Goal: Complete application form

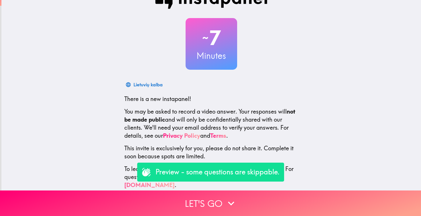
scroll to position [18, 0]
click at [213, 179] on div "Preview - some questions are skippable." at bounding box center [210, 171] width 147 height 19
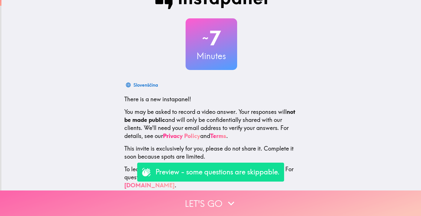
click at [209, 203] on button "Let's go" at bounding box center [210, 202] width 421 height 25
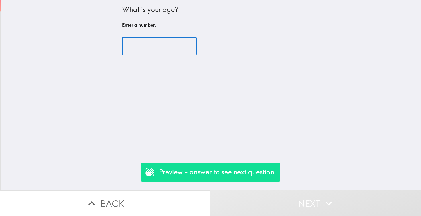
click at [161, 42] on input "number" at bounding box center [159, 46] width 75 height 18
click at [190, 45] on input "1" at bounding box center [159, 46] width 75 height 18
click at [190, 45] on input "2" at bounding box center [159, 46] width 75 height 18
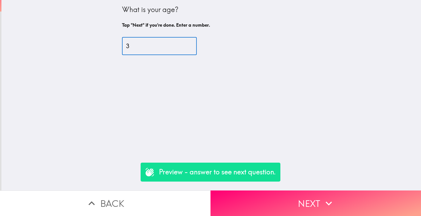
click at [190, 45] on input "3" at bounding box center [159, 46] width 75 height 18
click at [190, 45] on input "4" at bounding box center [159, 46] width 75 height 18
click at [190, 45] on input "5" at bounding box center [159, 46] width 75 height 18
click at [190, 45] on input "6" at bounding box center [159, 46] width 75 height 18
click at [190, 45] on input "7" at bounding box center [159, 46] width 75 height 18
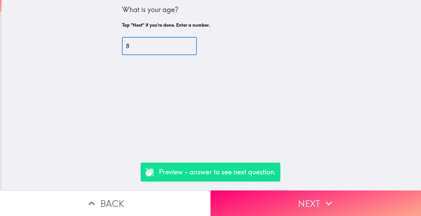
click at [190, 45] on input "8" at bounding box center [159, 46] width 75 height 18
click at [190, 45] on input "9" at bounding box center [159, 46] width 75 height 18
click at [190, 45] on input "10" at bounding box center [159, 46] width 75 height 18
click at [190, 45] on input "11" at bounding box center [159, 46] width 75 height 18
click at [190, 45] on input "12" at bounding box center [159, 46] width 75 height 18
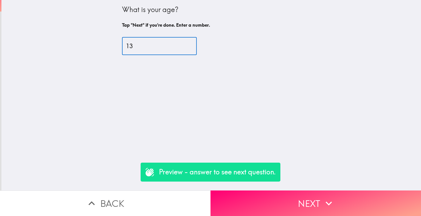
click at [190, 45] on input "13" at bounding box center [159, 46] width 75 height 18
click at [190, 45] on input "14" at bounding box center [159, 46] width 75 height 18
click at [190, 45] on input "15" at bounding box center [159, 46] width 75 height 18
click at [190, 45] on input "16" at bounding box center [159, 46] width 75 height 18
click at [190, 45] on input "17" at bounding box center [159, 46] width 75 height 18
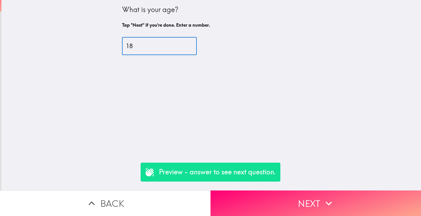
click at [190, 45] on input "18" at bounding box center [159, 46] width 75 height 18
click at [190, 45] on input "19" at bounding box center [159, 46] width 75 height 18
click at [190, 45] on input "20" at bounding box center [159, 46] width 75 height 18
click at [190, 45] on input "21" at bounding box center [159, 46] width 75 height 18
click at [190, 45] on input "22" at bounding box center [159, 46] width 75 height 18
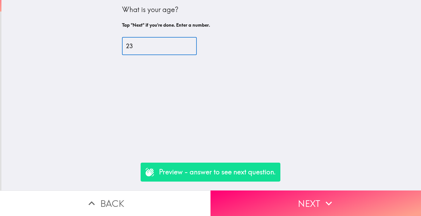
click at [190, 45] on input "23" at bounding box center [159, 46] width 75 height 18
click at [190, 45] on input "24" at bounding box center [159, 46] width 75 height 18
click at [190, 45] on input "25" at bounding box center [159, 46] width 75 height 18
click at [190, 45] on input "26" at bounding box center [159, 46] width 75 height 18
click at [190, 45] on input "27" at bounding box center [159, 46] width 75 height 18
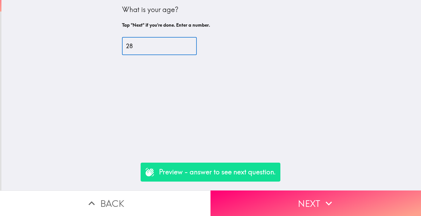
click at [190, 45] on input "28" at bounding box center [159, 46] width 75 height 18
click at [190, 45] on input "29" at bounding box center [159, 46] width 75 height 18
click at [190, 45] on input "30" at bounding box center [159, 46] width 75 height 18
click at [190, 45] on input "31" at bounding box center [159, 46] width 75 height 18
type input "32"
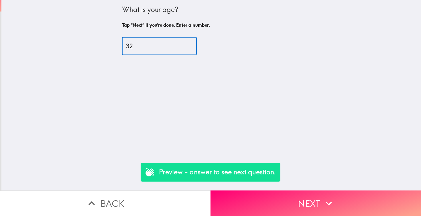
click at [190, 45] on input "32" at bounding box center [159, 46] width 75 height 18
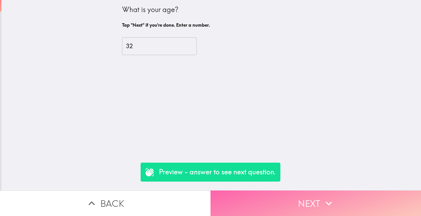
click at [283, 203] on button "Next" at bounding box center [315, 202] width 210 height 25
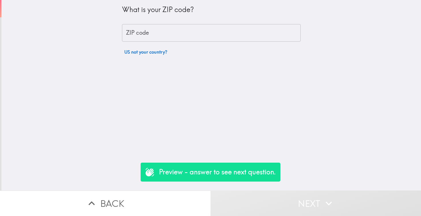
click at [210, 28] on input "ZIP code" at bounding box center [211, 33] width 179 height 18
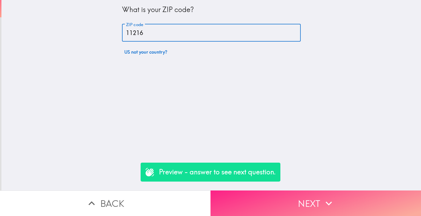
type input "11216"
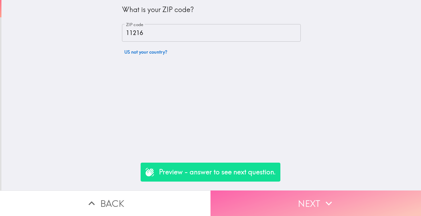
click at [297, 198] on button "Next" at bounding box center [315, 202] width 210 height 25
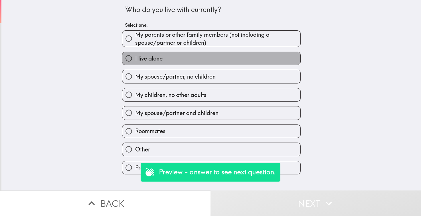
click at [219, 56] on label "I live alone" at bounding box center [211, 58] width 178 height 13
click at [135, 56] on input "I live alone" at bounding box center [128, 58] width 13 height 13
radio input "true"
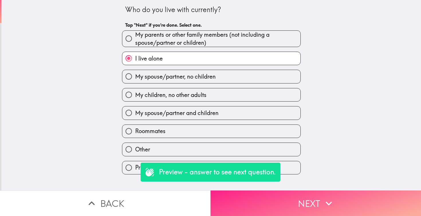
click at [312, 207] on button "Next" at bounding box center [315, 202] width 210 height 25
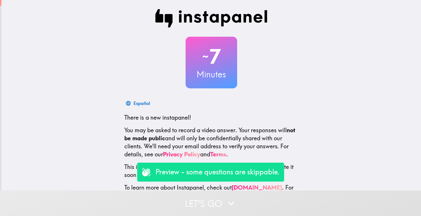
click at [220, 176] on p "Preview - some questions are skippable." at bounding box center [217, 172] width 124 height 10
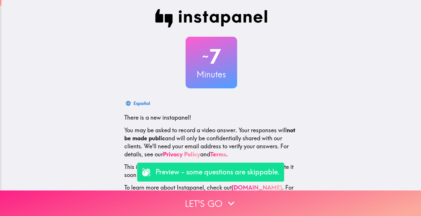
click at [232, 202] on icon "button" at bounding box center [231, 203] width 6 height 4
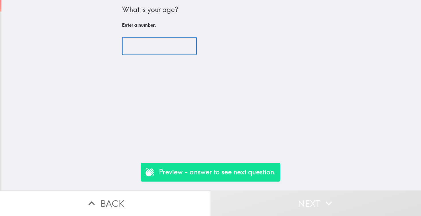
click at [168, 48] on input "number" at bounding box center [159, 46] width 75 height 18
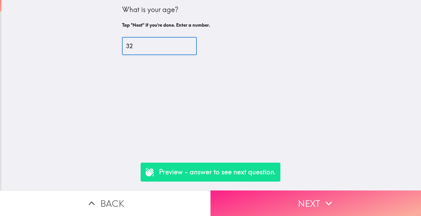
type input "32"
click at [283, 199] on button "Next" at bounding box center [315, 202] width 210 height 25
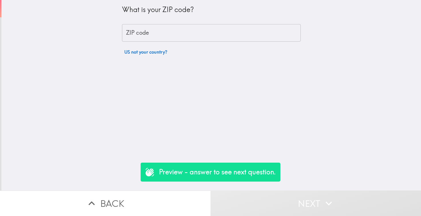
click at [200, 33] on input "ZIP code" at bounding box center [211, 33] width 179 height 18
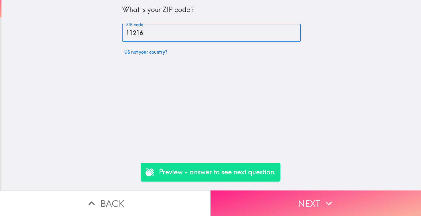
type input "11216"
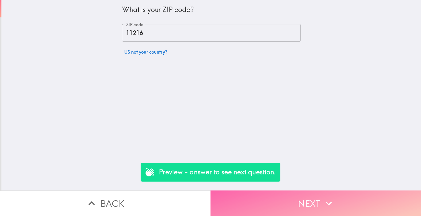
click at [275, 195] on button "Next" at bounding box center [315, 202] width 210 height 25
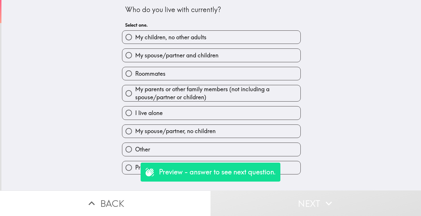
click at [186, 55] on span "My spouse/partner and children" at bounding box center [176, 55] width 83 height 8
click at [135, 55] on input "My spouse/partner and children" at bounding box center [128, 55] width 13 height 13
radio input "true"
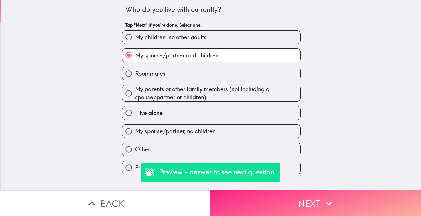
click at [281, 208] on button "Next" at bounding box center [315, 202] width 210 height 25
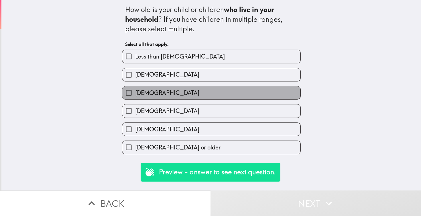
click at [180, 91] on label "5-9 years old" at bounding box center [211, 92] width 178 height 13
click at [135, 91] on input "5-9 years old" at bounding box center [128, 92] width 13 height 13
checkbox input "true"
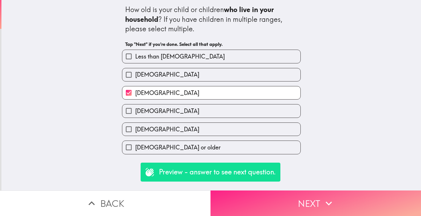
click at [273, 200] on button "Next" at bounding box center [315, 202] width 210 height 25
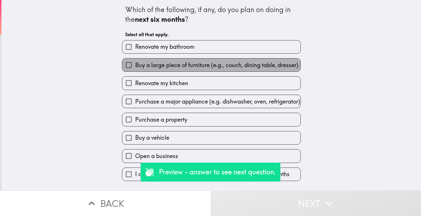
click at [226, 66] on span "Buy a large piece of furniture (e.g., couch, dining table, dresser)" at bounding box center [216, 65] width 163 height 8
click at [135, 66] on input "Buy a large piece of furniture (e.g., couch, dining table, dresser)" at bounding box center [128, 64] width 13 height 13
checkbox input "true"
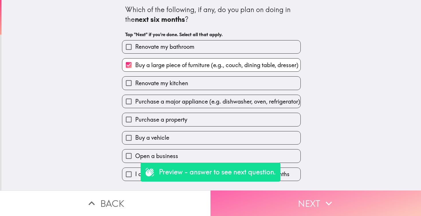
click at [295, 209] on button "Next" at bounding box center [315, 202] width 210 height 25
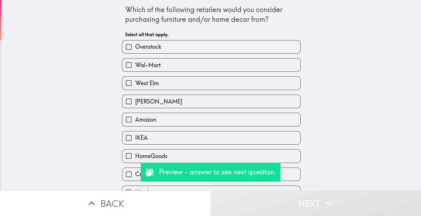
click at [239, 44] on label "Overstock" at bounding box center [211, 46] width 178 height 13
click at [135, 44] on input "Overstock" at bounding box center [128, 46] width 13 height 13
checkbox input "true"
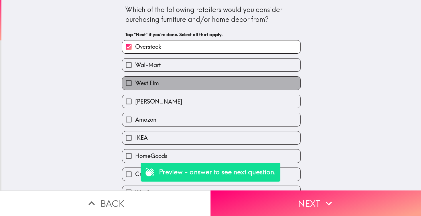
click at [234, 79] on label "West Elm" at bounding box center [211, 82] width 178 height 13
click at [135, 79] on input "West Elm" at bounding box center [128, 82] width 13 height 13
checkbox input "true"
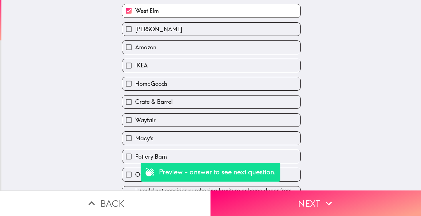
scroll to position [73, 0]
click at [227, 122] on label "Wayfair" at bounding box center [211, 119] width 178 height 13
click at [135, 122] on input "Wayfair" at bounding box center [128, 119] width 13 height 13
checkbox input "true"
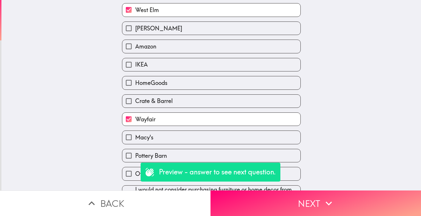
click at [224, 148] on div "Pottery Barn" at bounding box center [208, 153] width 183 height 18
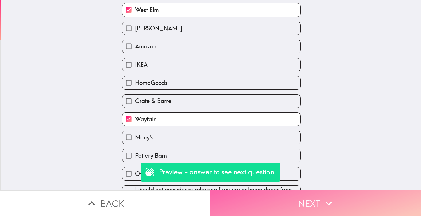
click at [295, 198] on button "Next" at bounding box center [315, 202] width 210 height 25
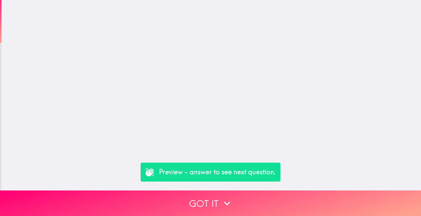
scroll to position [0, 0]
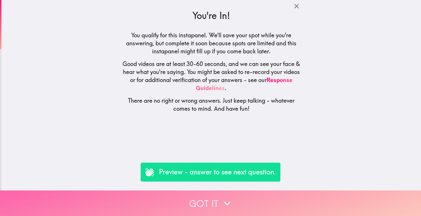
click at [211, 206] on button "Got it" at bounding box center [210, 202] width 421 height 25
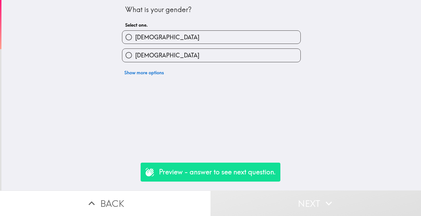
click at [177, 51] on label "Female" at bounding box center [211, 55] width 178 height 13
click at [135, 51] on input "Female" at bounding box center [128, 55] width 13 height 13
radio input "true"
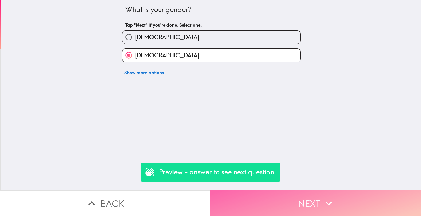
click at [273, 200] on button "Next" at bounding box center [315, 202] width 210 height 25
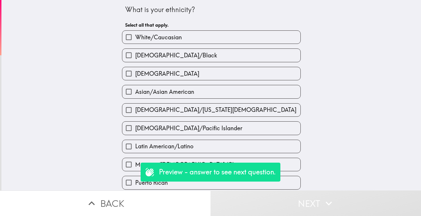
click at [231, 38] on label "White/Caucasian" at bounding box center [211, 37] width 178 height 13
click at [135, 38] on input "White/Caucasian" at bounding box center [128, 37] width 13 height 13
checkbox input "true"
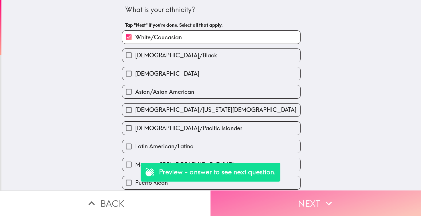
click at [316, 207] on button "Next" at bounding box center [315, 202] width 210 height 25
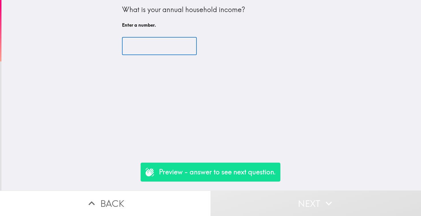
click at [180, 46] on input "number" at bounding box center [159, 46] width 75 height 18
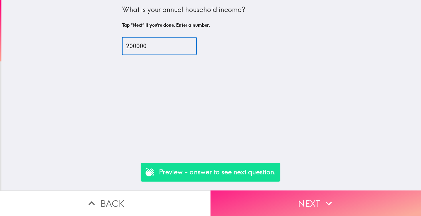
type input "200000"
click at [307, 212] on button "Next" at bounding box center [315, 202] width 210 height 25
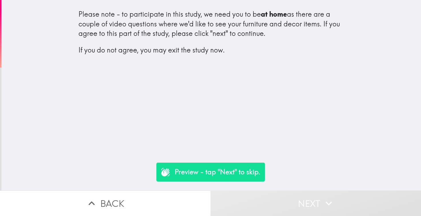
click at [321, 182] on div "Please note - to participate in this study, we need you to be at home as there …" at bounding box center [210, 95] width 419 height 190
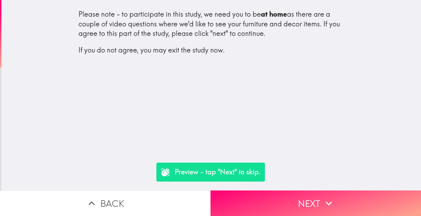
click at [236, 50] on p "If you do not agree, you may exit the study now." at bounding box center [211, 50] width 266 height 10
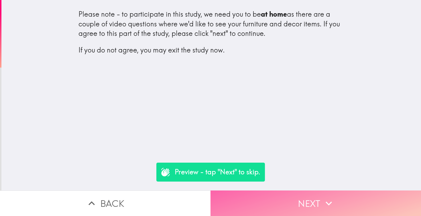
click at [310, 205] on button "Next" at bounding box center [315, 202] width 210 height 25
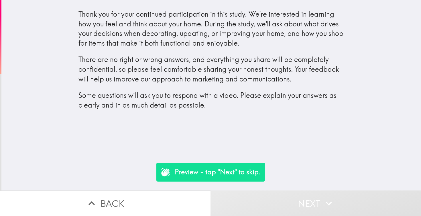
click at [304, 135] on div "Thank you for your continued participation in this study. We're interested in l…" at bounding box center [210, 95] width 419 height 190
click at [281, 200] on button "Next" at bounding box center [315, 202] width 210 height 25
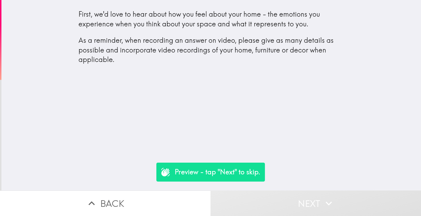
click at [281, 200] on button "Next" at bounding box center [315, 202] width 210 height 25
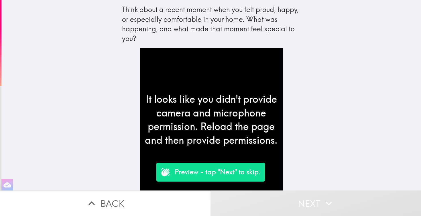
click at [143, 36] on div "Think about a recent moment when you felt proud, happy, or especially comfortab…" at bounding box center [211, 24] width 179 height 38
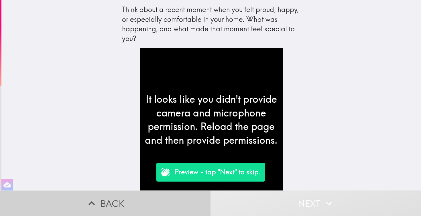
click at [94, 202] on icon "button" at bounding box center [91, 203] width 13 height 13
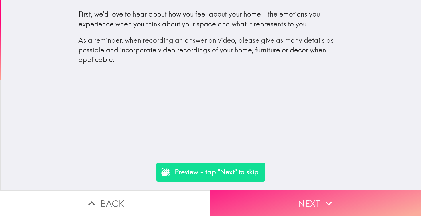
click at [283, 195] on button "Next" at bounding box center [315, 202] width 210 height 25
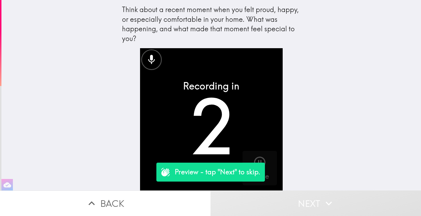
click at [191, 109] on video "button" at bounding box center [211, 119] width 143 height 143
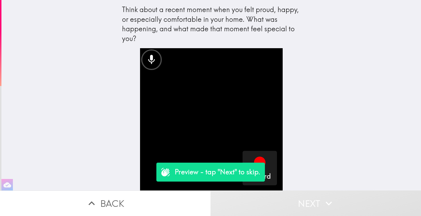
click at [200, 116] on video "button" at bounding box center [211, 119] width 143 height 143
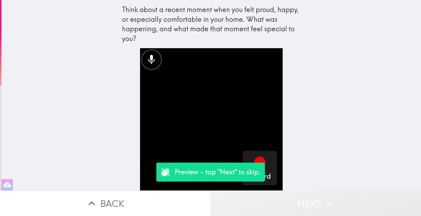
click at [301, 205] on button "Next" at bounding box center [315, 202] width 210 height 25
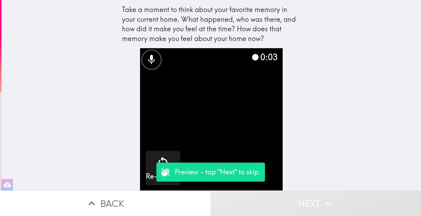
click at [305, 202] on button "Next" at bounding box center [315, 202] width 210 height 25
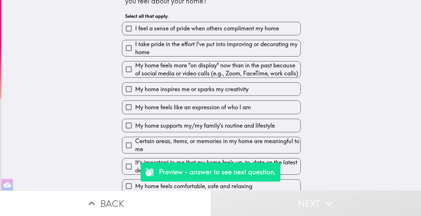
scroll to position [17, 0]
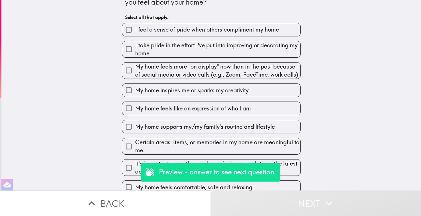
click at [175, 78] on span "My home feels more "on display" now than in the past because of social media or…" at bounding box center [217, 70] width 165 height 16
click at [135, 77] on input "My home feels more "on display" now than in the past because of social media or…" at bounding box center [128, 70] width 13 height 13
checkbox input "true"
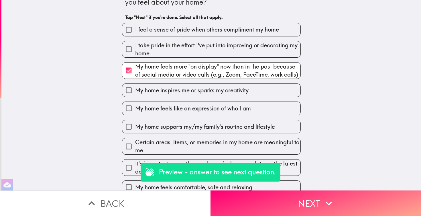
click at [172, 112] on span "My home feels like an expression of who I am" at bounding box center [193, 108] width 116 height 8
click at [135, 115] on input "My home feels like an expression of who I am" at bounding box center [128, 108] width 13 height 13
checkbox input "true"
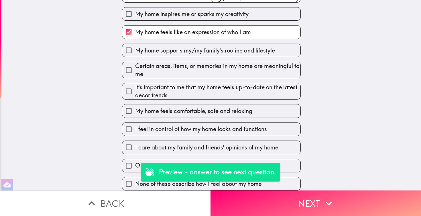
click at [168, 133] on span "I feel in control of how my home looks and functions" at bounding box center [201, 129] width 132 height 8
click at [135, 135] on input "I feel in control of how my home looks and functions" at bounding box center [128, 129] width 13 height 13
checkbox input "true"
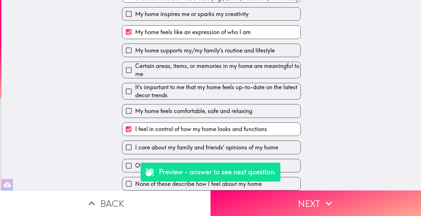
scroll to position [105, 0]
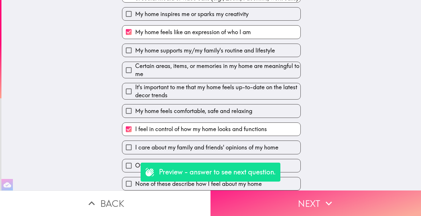
click at [305, 204] on button "Next" at bounding box center [315, 202] width 210 height 25
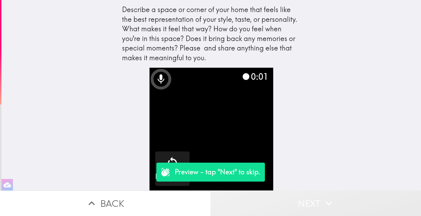
click at [307, 204] on button "Next" at bounding box center [315, 202] width 210 height 25
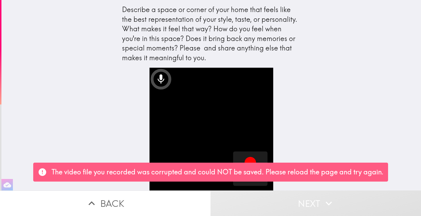
click at [293, 199] on button "Next" at bounding box center [315, 202] width 210 height 25
click at [302, 126] on div "Record" at bounding box center [211, 129] width 183 height 123
click at [223, 135] on video "button" at bounding box center [211, 130] width 124 height 124
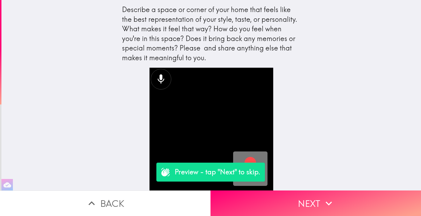
click at [246, 157] on icon "button" at bounding box center [250, 162] width 14 height 14
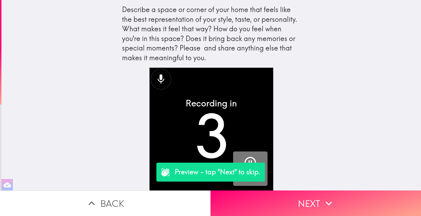
click at [246, 157] on icon "button" at bounding box center [250, 162] width 14 height 14
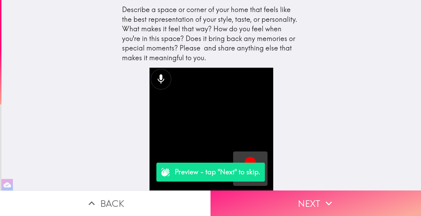
click at [292, 197] on button "Next" at bounding box center [315, 202] width 210 height 25
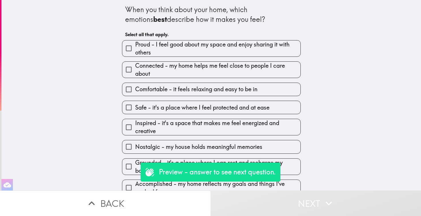
click at [191, 82] on div "Comfortable - it feels relaxing and easy to be in" at bounding box center [208, 87] width 183 height 18
click at [190, 97] on div "Safe - it's a place where I feel protected and at ease" at bounding box center [208, 105] width 183 height 18
click at [190, 112] on label "Safe - it's a place where I feel protected and at ease" at bounding box center [211, 107] width 178 height 13
click at [135, 112] on input "Safe - it's a place where I feel protected and at ease" at bounding box center [128, 107] width 13 height 13
checkbox input "true"
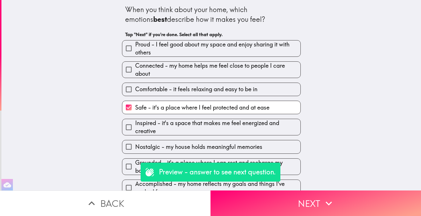
click at [189, 127] on span "Inspired - it's a space that makes me feel energized and creative" at bounding box center [217, 127] width 165 height 16
click at [135, 127] on input "Inspired - it's a space that makes me feel energized and creative" at bounding box center [128, 127] width 13 height 13
checkbox input "true"
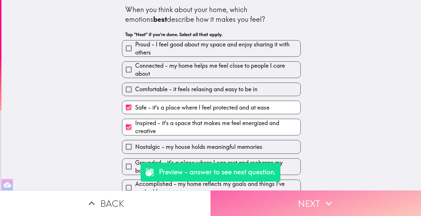
click at [291, 206] on button "Next" at bounding box center [315, 202] width 210 height 25
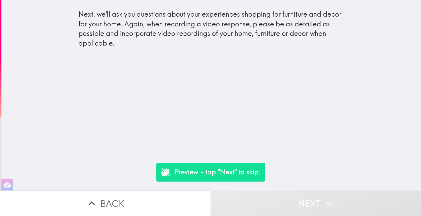
click at [294, 192] on button "Next" at bounding box center [315, 202] width 210 height 25
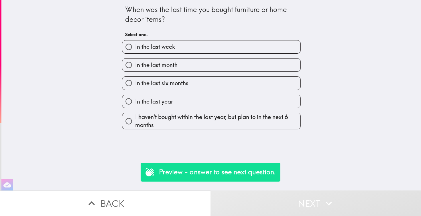
click at [296, 201] on button "Next" at bounding box center [315, 202] width 210 height 25
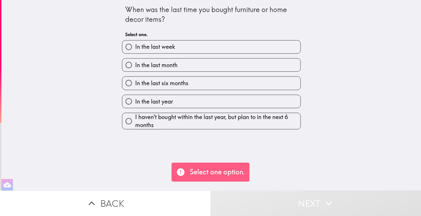
click at [218, 54] on div "In the last month" at bounding box center [208, 63] width 183 height 18
click at [217, 46] on label "In the last week" at bounding box center [211, 46] width 178 height 13
click at [135, 46] on input "In the last week" at bounding box center [128, 46] width 13 height 13
radio input "true"
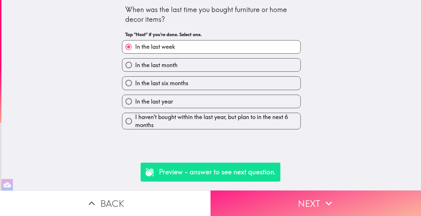
click at [306, 200] on button "Next" at bounding box center [315, 202] width 210 height 25
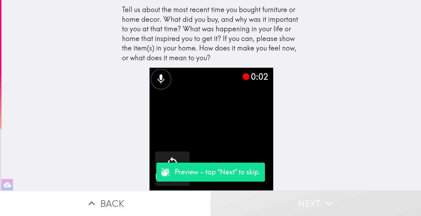
click at [290, 213] on button "Next" at bounding box center [315, 202] width 210 height 25
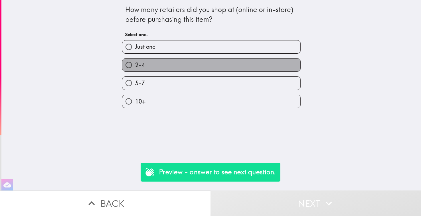
click at [250, 60] on label "2-4" at bounding box center [211, 64] width 178 height 13
click at [135, 60] on input "2-4" at bounding box center [128, 64] width 13 height 13
radio input "true"
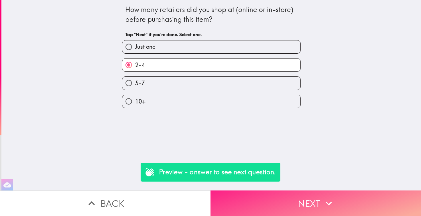
click at [315, 194] on button "Next" at bounding box center [315, 202] width 210 height 25
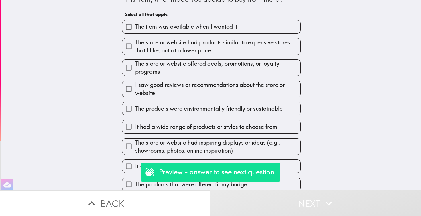
scroll to position [21, 0]
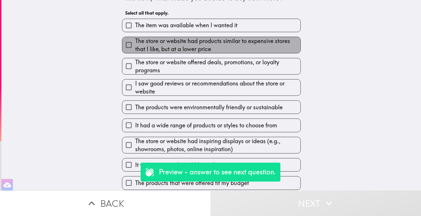
click at [170, 45] on span "The store or website had products similar to expensive stores that I like, but …" at bounding box center [217, 45] width 165 height 16
click at [135, 45] on input "The store or website had products similar to expensive stores that I like, but …" at bounding box center [128, 44] width 13 height 13
checkbox input "true"
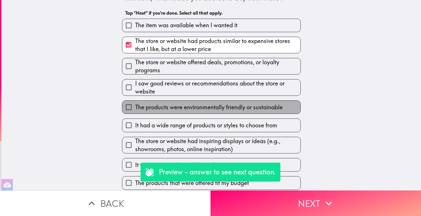
click at [172, 111] on span "The products were environmentally friendly or sustainable" at bounding box center [208, 107] width 147 height 8
click at [135, 111] on input "The products were environmentally friendly or sustainable" at bounding box center [128, 106] width 13 height 13
checkbox input "true"
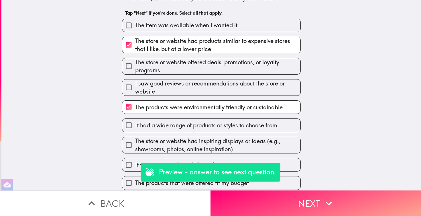
click at [171, 146] on span "The store or website had inspiring displays or ideas (e.g., showrooms, photos, …" at bounding box center [217, 145] width 165 height 16
click at [135, 146] on input "The store or website had inspiring displays or ideas (e.g., showrooms, photos, …" at bounding box center [128, 144] width 13 height 13
checkbox input "true"
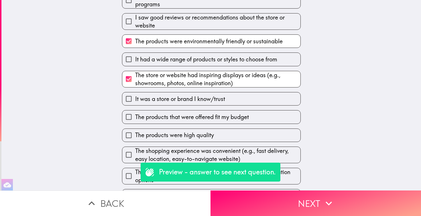
scroll to position [89, 0]
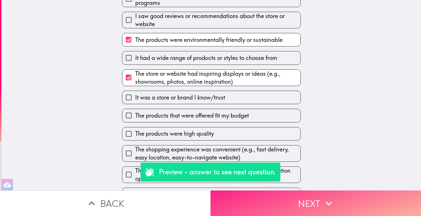
click at [269, 198] on button "Next" at bounding box center [315, 202] width 210 height 25
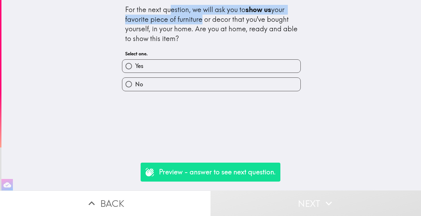
drag, startPoint x: 172, startPoint y: 8, endPoint x: 199, endPoint y: 20, distance: 30.0
click at [199, 20] on div "For the next question, we will ask you to show us your favorite piece of furnit…" at bounding box center [211, 24] width 172 height 38
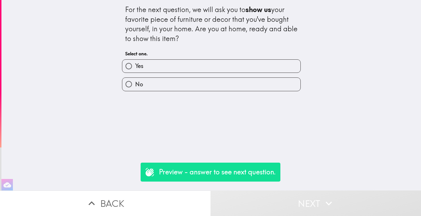
drag, startPoint x: 181, startPoint y: 38, endPoint x: 119, endPoint y: 11, distance: 68.0
click at [119, 11] on div "For the next question, we will ask you to show us your favorite piece of furnit…" at bounding box center [210, 95] width 419 height 190
drag, startPoint x: 123, startPoint y: 11, endPoint x: 196, endPoint y: 40, distance: 78.7
click at [196, 40] on div "For the next question, we will ask you to show us your favorite piece of furnit…" at bounding box center [211, 45] width 183 height 91
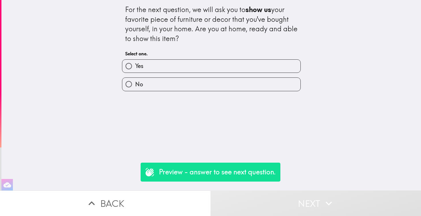
click at [196, 40] on div "For the next question, we will ask you to show us your favorite piece of furnit…" at bounding box center [211, 24] width 172 height 38
click at [179, 67] on label "Yes" at bounding box center [211, 66] width 178 height 13
click at [135, 67] on input "Yes" at bounding box center [128, 66] width 13 height 13
radio input "true"
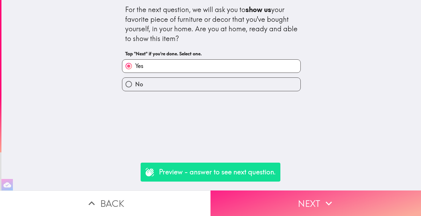
click at [323, 196] on button "Next" at bounding box center [315, 202] width 210 height 25
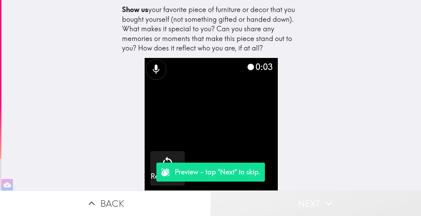
click at [281, 202] on button "Next" at bounding box center [315, 202] width 210 height 25
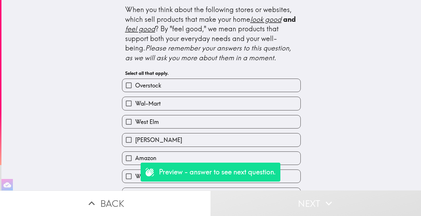
click at [262, 84] on label "Overstock" at bounding box center [211, 85] width 178 height 13
click at [135, 84] on input "Overstock" at bounding box center [128, 85] width 13 height 13
checkbox input "true"
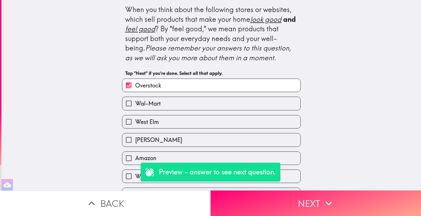
click at [256, 118] on label "West Elm" at bounding box center [211, 121] width 178 height 13
click at [135, 118] on input "West Elm" at bounding box center [128, 121] width 13 height 13
checkbox input "true"
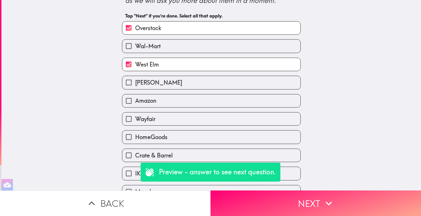
scroll to position [58, 0]
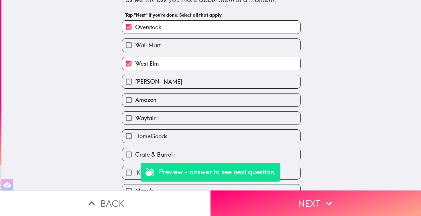
click at [255, 123] on label "Wayfair" at bounding box center [211, 117] width 178 height 13
click at [135, 123] on input "Wayfair" at bounding box center [128, 117] width 13 height 13
checkbox input "true"
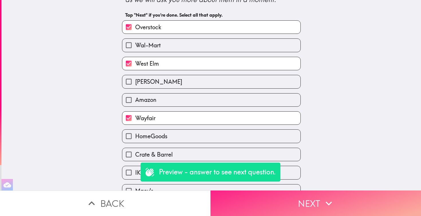
click at [325, 211] on button "Next" at bounding box center [315, 202] width 210 height 25
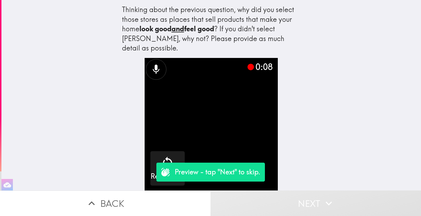
click at [307, 199] on button "Next" at bounding box center [315, 202] width 210 height 25
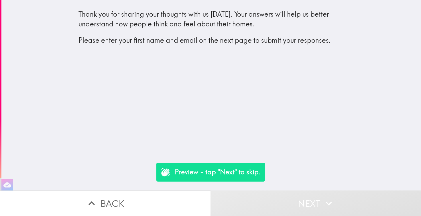
click at [211, 175] on p "Preview - tap "Next" to skip." at bounding box center [218, 172] width 86 height 10
click at [294, 197] on button "Next" at bounding box center [315, 202] width 210 height 25
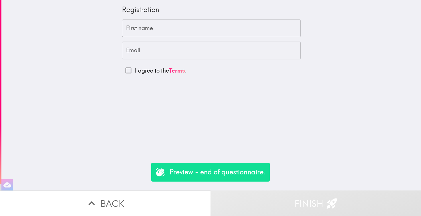
click at [184, 18] on div "Registration" at bounding box center [211, 12] width 179 height 15
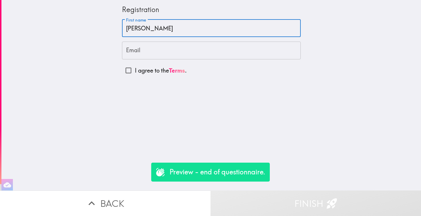
type input "Caroline"
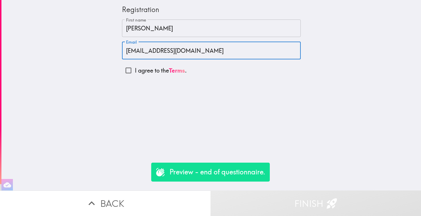
type input "carolinemay920@gmail.com"
click at [127, 74] on input "I agree to the Terms ." at bounding box center [128, 70] width 13 height 13
checkbox input "true"
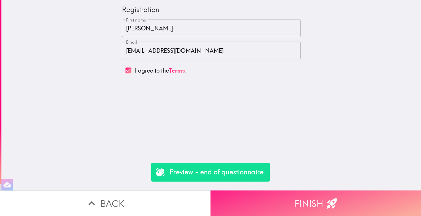
click at [285, 198] on button "Finish" at bounding box center [315, 202] width 210 height 25
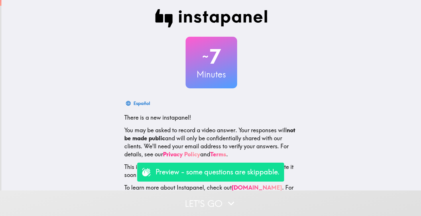
click at [214, 203] on button "Let's go" at bounding box center [210, 202] width 421 height 25
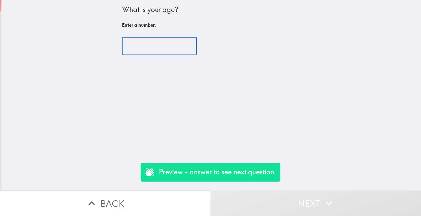
click at [173, 46] on input "number" at bounding box center [159, 46] width 75 height 18
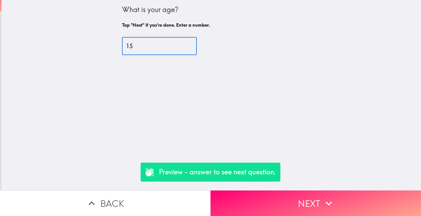
type input "15"
click at [197, 171] on p "Preview - answer to see next question." at bounding box center [217, 172] width 117 height 10
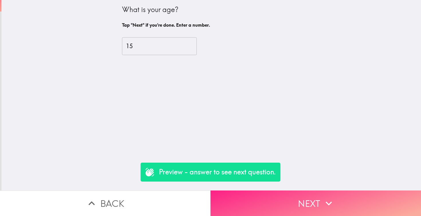
click at [269, 190] on button "Next" at bounding box center [315, 202] width 210 height 25
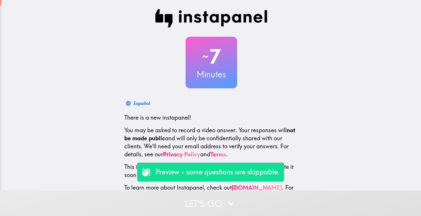
click at [210, 203] on button "Let's go" at bounding box center [210, 202] width 421 height 25
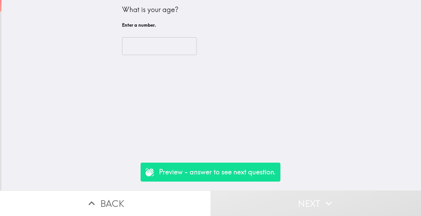
click at [155, 53] on input "number" at bounding box center [159, 46] width 75 height 18
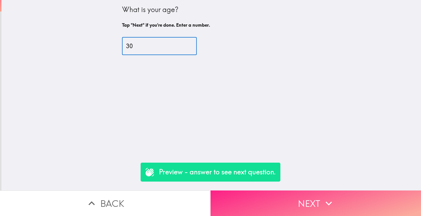
type input "30"
click at [294, 207] on button "Next" at bounding box center [315, 202] width 210 height 25
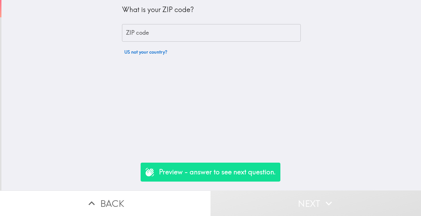
click at [171, 29] on input "ZIP code" at bounding box center [211, 33] width 179 height 18
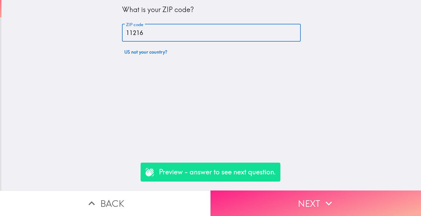
type input "11216"
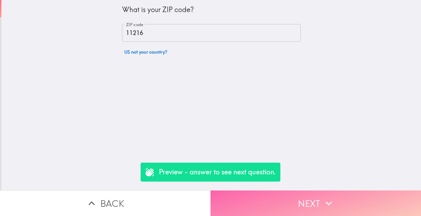
click at [279, 201] on button "Next" at bounding box center [315, 202] width 210 height 25
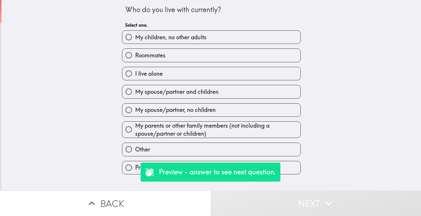
click at [186, 57] on label "Roommates" at bounding box center [211, 55] width 178 height 13
click at [135, 57] on input "Roommates" at bounding box center [128, 55] width 13 height 13
radio input "true"
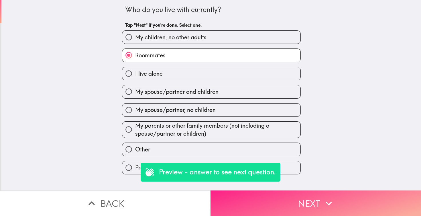
click at [300, 201] on button "Next" at bounding box center [315, 202] width 210 height 25
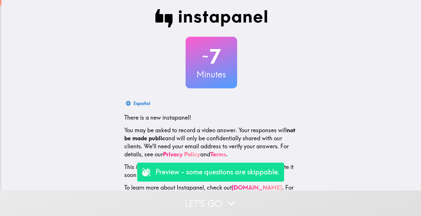
click at [264, 201] on button "Let's go" at bounding box center [210, 202] width 421 height 25
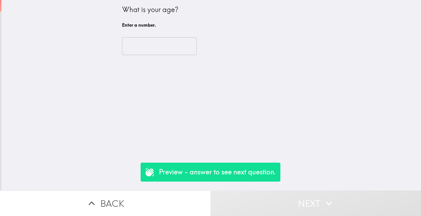
click at [154, 45] on input "number" at bounding box center [159, 46] width 75 height 18
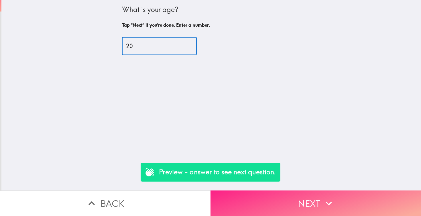
type input "20"
click at [264, 208] on button "Next" at bounding box center [315, 202] width 210 height 25
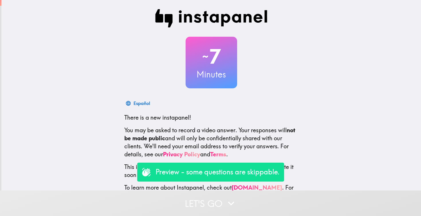
click at [210, 204] on button "Let's go" at bounding box center [210, 202] width 421 height 25
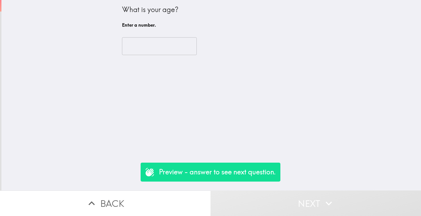
click at [148, 47] on input "number" at bounding box center [159, 46] width 75 height 18
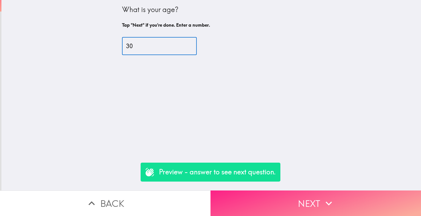
type input "30"
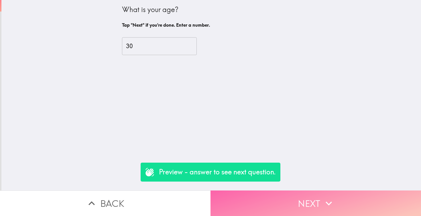
click at [278, 195] on button "Next" at bounding box center [315, 202] width 210 height 25
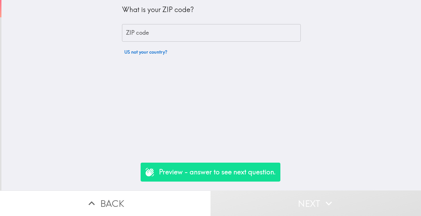
click at [174, 33] on input "ZIP code" at bounding box center [211, 33] width 179 height 18
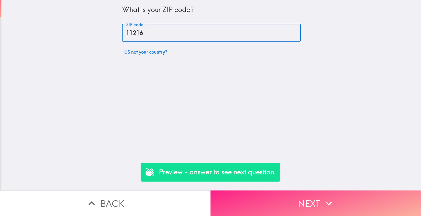
type input "11216"
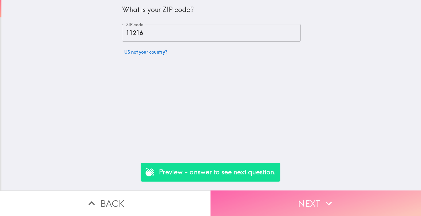
click at [270, 192] on button "Next" at bounding box center [315, 202] width 210 height 25
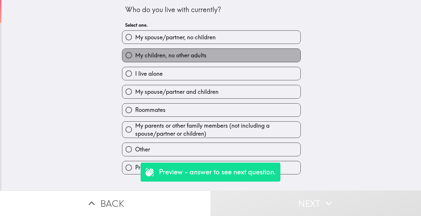
click at [179, 58] on span "My children, no other adults" at bounding box center [170, 55] width 71 height 8
click at [135, 58] on input "My children, no other adults" at bounding box center [128, 55] width 13 height 13
radio input "true"
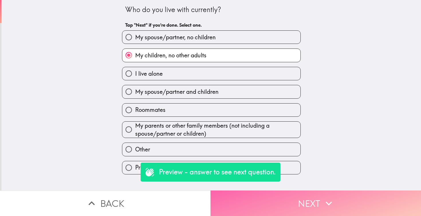
click at [325, 208] on icon "button" at bounding box center [328, 203] width 13 height 13
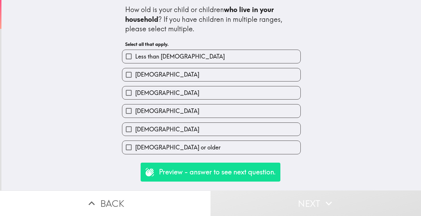
click at [177, 78] on label "[DEMOGRAPHIC_DATA]" at bounding box center [211, 74] width 178 height 13
click at [135, 78] on input "1-4 years old" at bounding box center [128, 74] width 13 height 13
checkbox input "true"
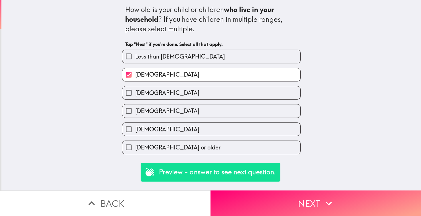
click at [179, 112] on label "10-14 years old" at bounding box center [211, 110] width 178 height 13
click at [135, 112] on input "10-14 years old" at bounding box center [128, 110] width 13 height 13
checkbox input "true"
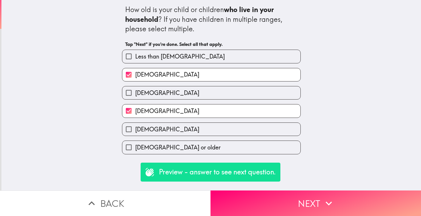
click at [181, 150] on span "19 years old or older" at bounding box center [177, 147] width 85 height 8
click at [135, 150] on input "19 years old or older" at bounding box center [128, 147] width 13 height 13
checkbox input "true"
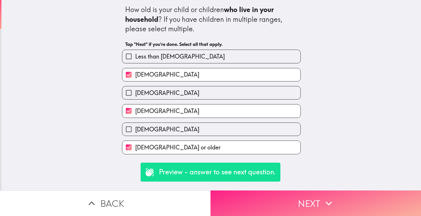
click at [288, 197] on button "Next" at bounding box center [315, 202] width 210 height 25
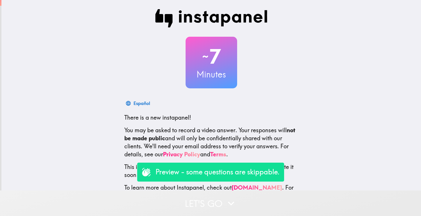
click at [223, 204] on button "Let's go" at bounding box center [210, 202] width 421 height 25
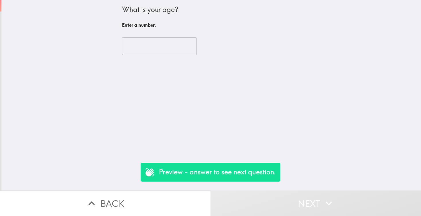
click at [157, 46] on input "number" at bounding box center [159, 46] width 75 height 18
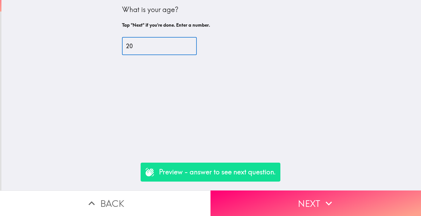
type input "2"
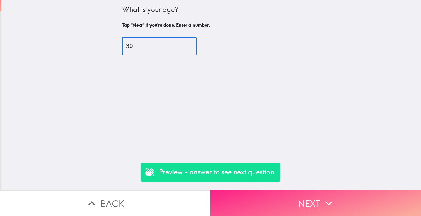
type input "30"
click at [282, 202] on button "Next" at bounding box center [315, 202] width 210 height 25
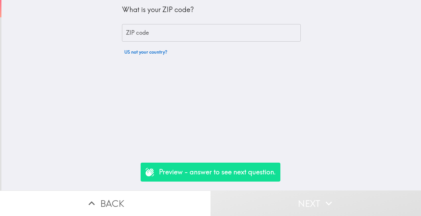
click at [147, 35] on input "ZIP code" at bounding box center [211, 33] width 179 height 18
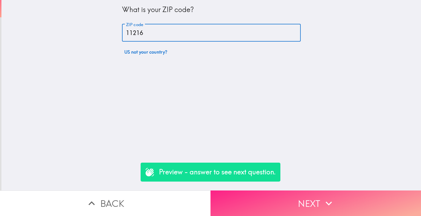
type input "11216"
click at [267, 193] on button "Next" at bounding box center [315, 202] width 210 height 25
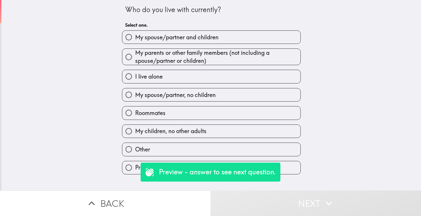
click at [203, 129] on span "My children, no other adults" at bounding box center [170, 131] width 71 height 8
click at [135, 129] on input "My children, no other adults" at bounding box center [128, 131] width 13 height 13
radio input "true"
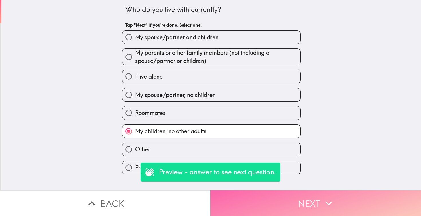
click at [301, 195] on button "Next" at bounding box center [315, 202] width 210 height 25
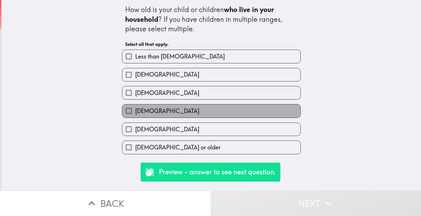
click at [235, 105] on label "[DEMOGRAPHIC_DATA]" at bounding box center [211, 110] width 178 height 13
click at [135, 105] on input "[DEMOGRAPHIC_DATA]" at bounding box center [128, 110] width 13 height 13
checkbox input "true"
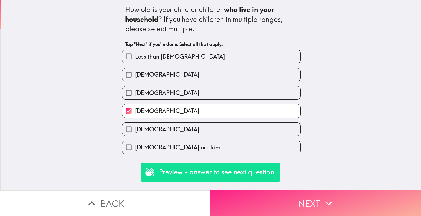
click at [298, 202] on button "Next" at bounding box center [315, 202] width 210 height 25
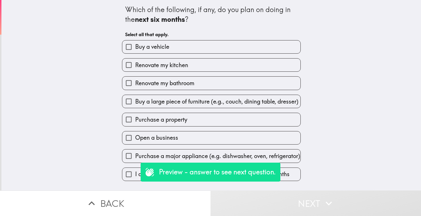
click at [205, 137] on label "Open a business" at bounding box center [211, 137] width 178 height 13
click at [135, 137] on input "Open a business" at bounding box center [128, 137] width 13 height 13
checkbox input "true"
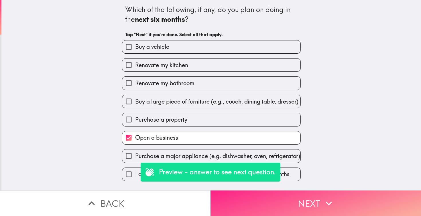
click at [287, 192] on button "Next" at bounding box center [315, 202] width 210 height 25
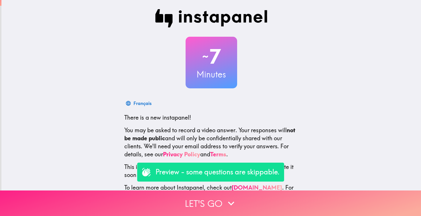
click at [197, 202] on button "Let's go" at bounding box center [210, 202] width 421 height 25
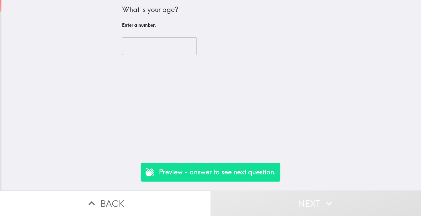
click at [143, 38] on input "number" at bounding box center [159, 46] width 75 height 18
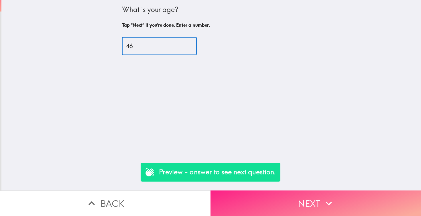
type input "46"
click at [278, 202] on button "Next" at bounding box center [315, 202] width 210 height 25
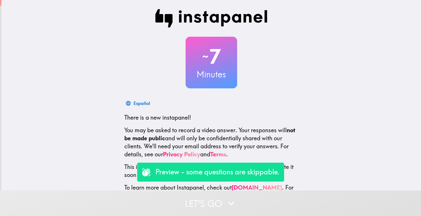
click at [248, 200] on button "Let's go" at bounding box center [210, 202] width 421 height 25
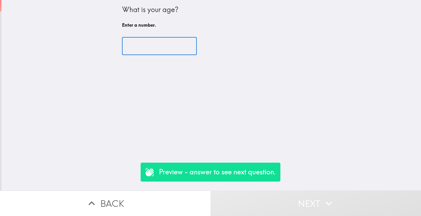
click at [168, 43] on input "number" at bounding box center [159, 46] width 75 height 18
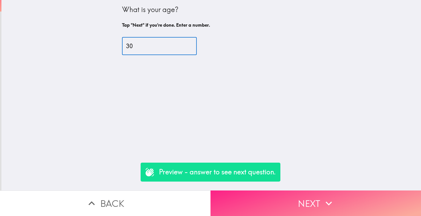
type input "30"
click at [282, 201] on button "Next" at bounding box center [315, 202] width 210 height 25
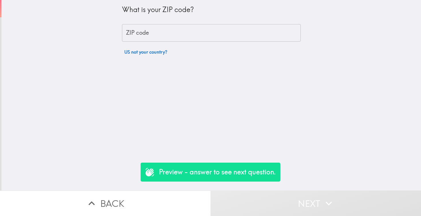
click at [173, 38] on input "ZIP code" at bounding box center [211, 33] width 179 height 18
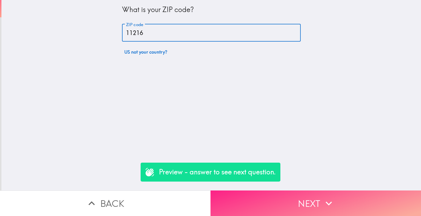
type input "11216"
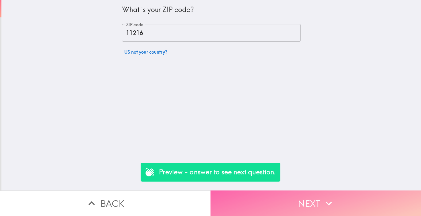
click at [314, 211] on button "Next" at bounding box center [315, 202] width 210 height 25
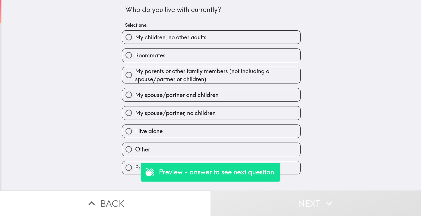
click at [175, 94] on span "My spouse/partner and children" at bounding box center [176, 95] width 83 height 8
click at [135, 94] on input "My spouse/partner and children" at bounding box center [128, 94] width 13 height 13
radio input "true"
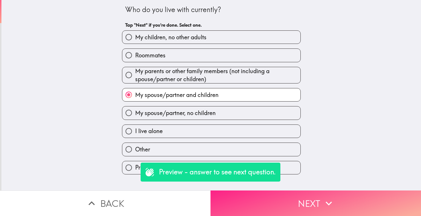
click at [259, 190] on button "Next" at bounding box center [315, 202] width 210 height 25
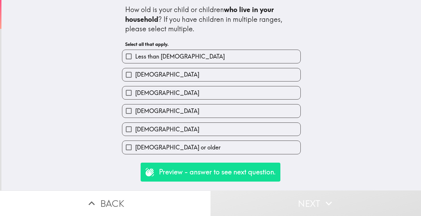
click at [184, 71] on label "[DEMOGRAPHIC_DATA]" at bounding box center [211, 74] width 178 height 13
click at [135, 71] on input "[DEMOGRAPHIC_DATA]" at bounding box center [128, 74] width 13 height 13
checkbox input "true"
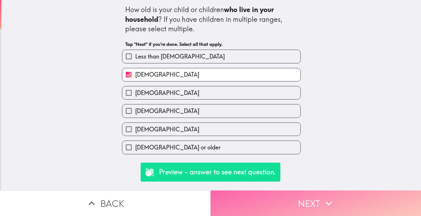
click at [264, 199] on button "Next" at bounding box center [315, 202] width 210 height 25
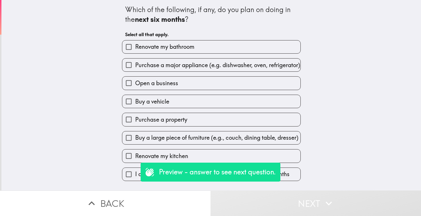
click at [196, 69] on span "Purchase a major appliance (e.g. dishwasher, oven, refrigerator)" at bounding box center [217, 65] width 165 height 8
click at [135, 70] on input "Purchase a major appliance (e.g. dishwasher, oven, refrigerator)" at bounding box center [128, 64] width 13 height 13
checkbox input "true"
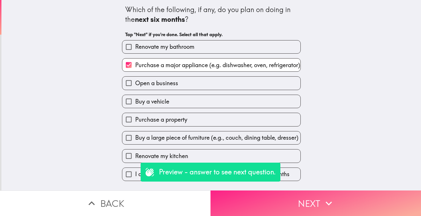
click at [291, 200] on button "Next" at bounding box center [315, 202] width 210 height 25
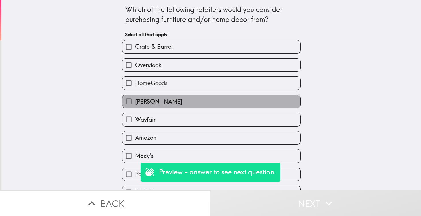
click at [224, 97] on label "[PERSON_NAME]" at bounding box center [211, 101] width 178 height 13
click at [135, 97] on input "[PERSON_NAME]" at bounding box center [128, 101] width 13 height 13
checkbox input "true"
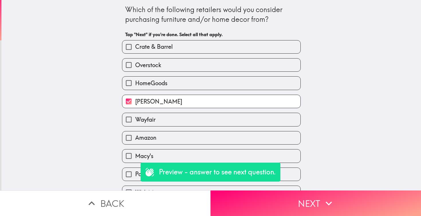
click at [217, 81] on label "HomeGoods" at bounding box center [211, 82] width 178 height 13
click at [135, 81] on input "HomeGoods" at bounding box center [128, 82] width 13 height 13
checkbox input "true"
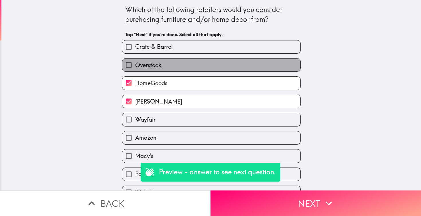
click at [213, 62] on label "Overstock" at bounding box center [211, 64] width 178 height 13
click at [135, 62] on input "Overstock" at bounding box center [128, 64] width 13 height 13
checkbox input "true"
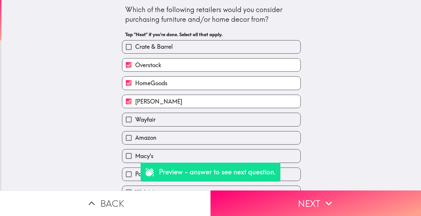
click at [210, 46] on label "Crate & Barrel" at bounding box center [211, 46] width 178 height 13
click at [135, 46] on input "Crate & Barrel" at bounding box center [128, 46] width 13 height 13
checkbox input "true"
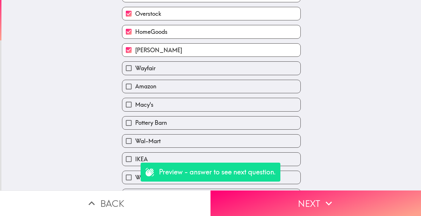
scroll to position [53, 0]
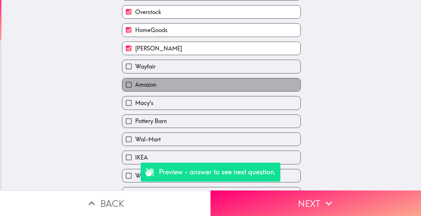
click at [191, 87] on label "Amazon" at bounding box center [211, 84] width 178 height 13
click at [135, 87] on input "Amazon" at bounding box center [128, 84] width 13 height 13
checkbox input "true"
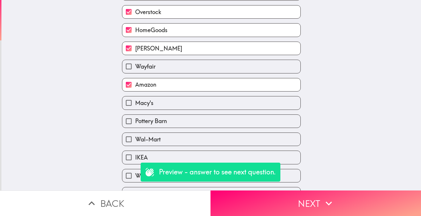
click at [189, 102] on label "Macy's" at bounding box center [211, 102] width 178 height 13
click at [135, 102] on input "Macy's" at bounding box center [128, 102] width 13 height 13
checkbox input "true"
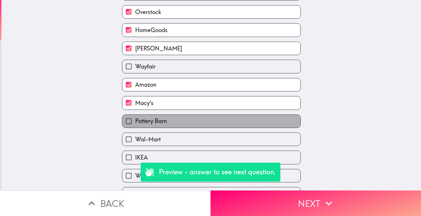
click at [189, 121] on label "Pottery Barn" at bounding box center [211, 121] width 178 height 13
click at [135, 121] on input "Pottery Barn" at bounding box center [128, 121] width 13 height 13
checkbox input "true"
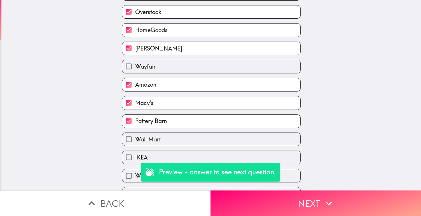
click at [189, 142] on label "Wal-Mart" at bounding box center [211, 139] width 178 height 13
click at [135, 142] on input "Wal-Mart" at bounding box center [128, 139] width 13 height 13
checkbox input "true"
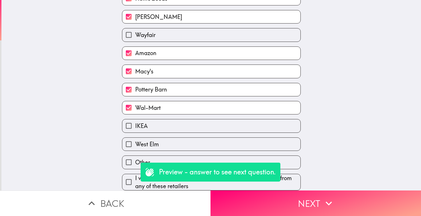
scroll to position [88, 0]
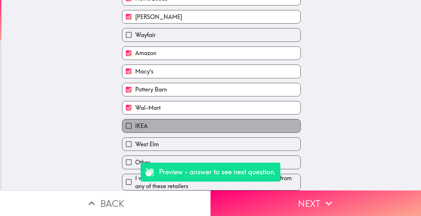
click at [186, 124] on label "IKEA" at bounding box center [211, 125] width 178 height 13
click at [135, 124] on input "IKEA" at bounding box center [128, 125] width 13 height 13
checkbox input "true"
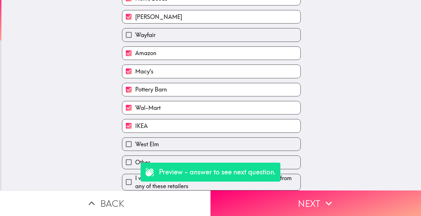
click at [184, 140] on label "West Elm" at bounding box center [211, 143] width 178 height 13
click at [135, 140] on input "West Elm" at bounding box center [128, 143] width 13 height 13
checkbox input "true"
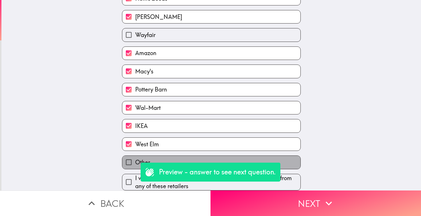
click at [185, 159] on label "Other" at bounding box center [211, 161] width 178 height 13
click at [135, 159] on input "Other" at bounding box center [128, 161] width 13 height 13
checkbox input "true"
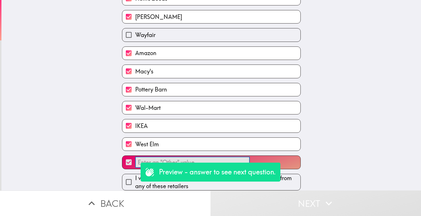
click at [176, 159] on input "​" at bounding box center [192, 162] width 115 height 11
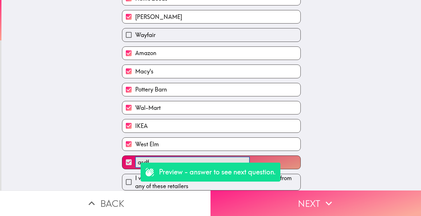
type input "asdf"
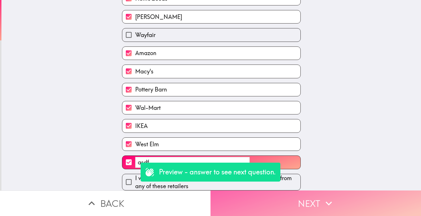
click at [255, 198] on button "Next" at bounding box center [315, 202] width 210 height 25
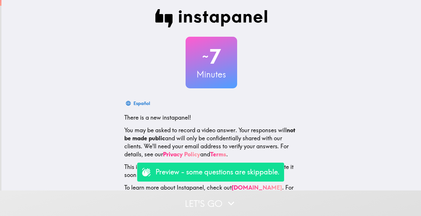
click at [202, 202] on button "Let's go" at bounding box center [210, 202] width 421 height 25
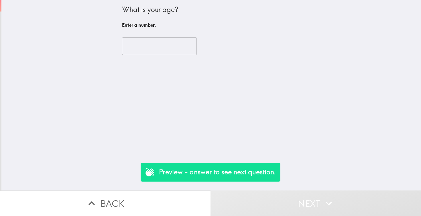
click at [152, 52] on input "number" at bounding box center [159, 46] width 75 height 18
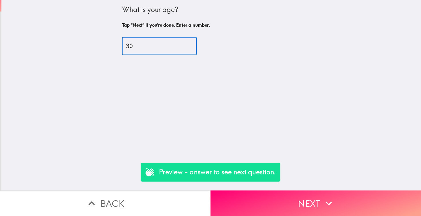
type input "30"
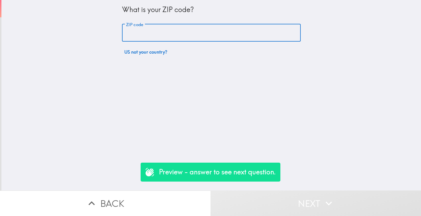
click at [147, 37] on input "ZIP code" at bounding box center [211, 33] width 179 height 18
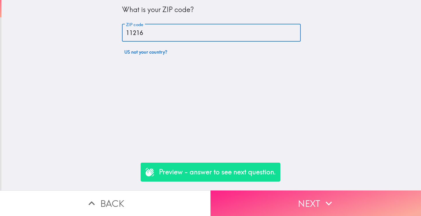
type input "11216"
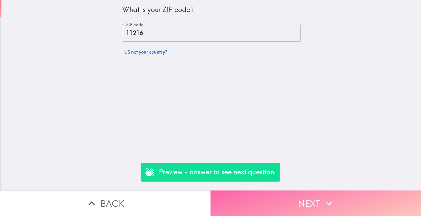
click at [290, 206] on button "Next" at bounding box center [315, 202] width 210 height 25
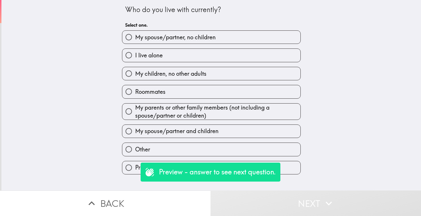
click at [89, 207] on icon "button" at bounding box center [91, 203] width 13 height 13
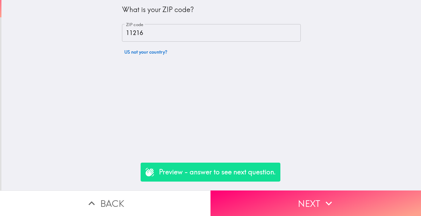
click at [143, 51] on button "US not your country?" at bounding box center [146, 51] width 48 height 11
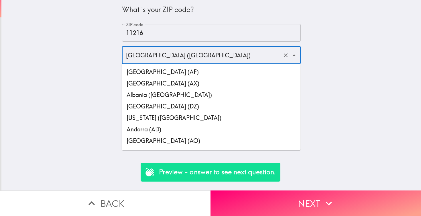
scroll to position [2664, 0]
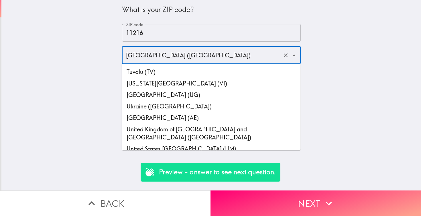
click at [159, 89] on li "Uganda (UG)" at bounding box center [211, 94] width 179 height 11
type input "Uganda (UG)"
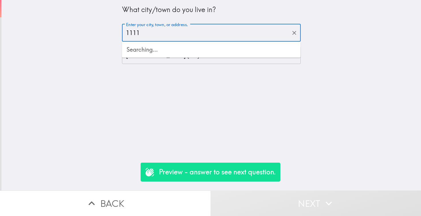
type input "11111"
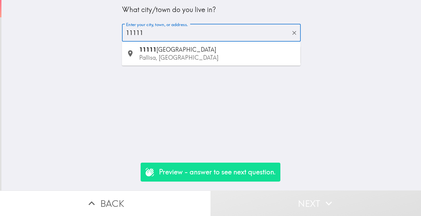
click at [214, 50] on div "11111 Mosse street Pallisa, Uganda" at bounding box center [217, 54] width 157 height 16
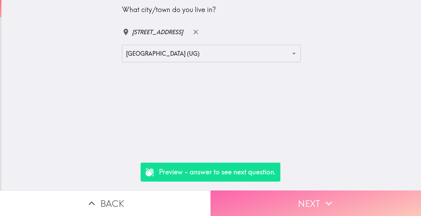
click at [284, 207] on button "Next" at bounding box center [315, 202] width 210 height 25
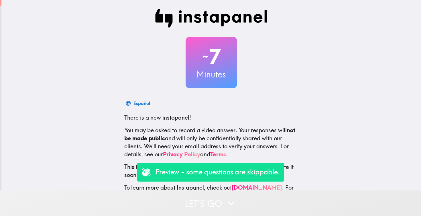
click at [217, 197] on button "Let's go" at bounding box center [210, 202] width 421 height 25
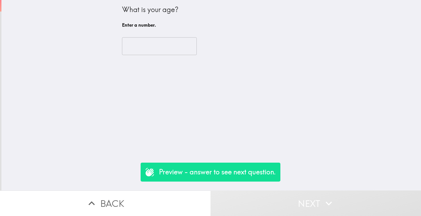
click at [159, 51] on input "number" at bounding box center [159, 46] width 75 height 18
type input "20"
type input "2"
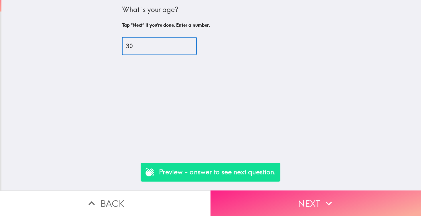
type input "30"
click at [299, 201] on button "Next" at bounding box center [315, 202] width 210 height 25
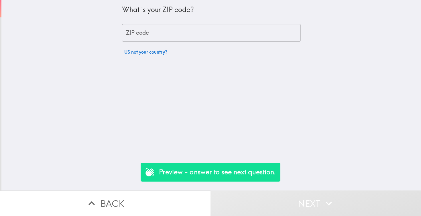
click at [179, 35] on input "ZIP code" at bounding box center [211, 33] width 179 height 18
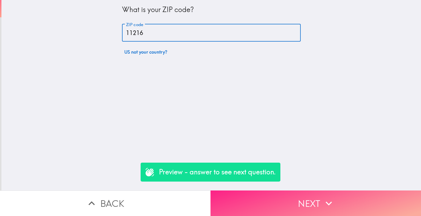
type input "11216"
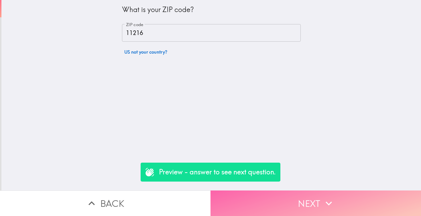
click at [283, 207] on button "Next" at bounding box center [315, 202] width 210 height 25
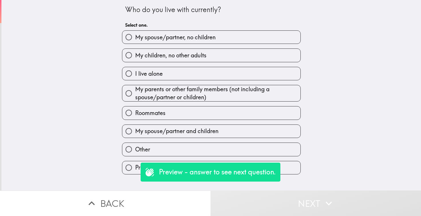
click at [169, 59] on span "My children, no other adults" at bounding box center [170, 55] width 71 height 8
click at [135, 59] on input "My children, no other adults" at bounding box center [128, 55] width 13 height 13
radio input "true"
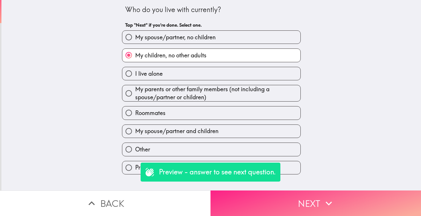
click at [287, 200] on button "Next" at bounding box center [315, 202] width 210 height 25
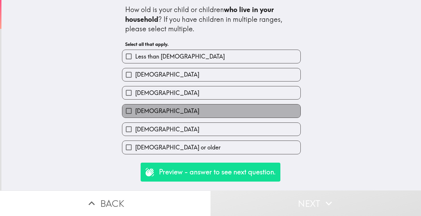
click at [190, 108] on label "[DEMOGRAPHIC_DATA]" at bounding box center [211, 110] width 178 height 13
click at [135, 108] on input "[DEMOGRAPHIC_DATA]" at bounding box center [128, 110] width 13 height 13
checkbox input "true"
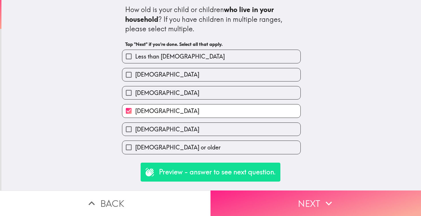
click at [284, 206] on button "Next" at bounding box center [315, 202] width 210 height 25
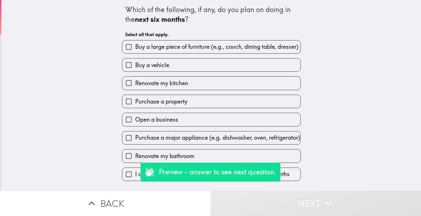
click at [206, 45] on span "Buy a large piece of furniture (e.g., couch, dining table, dresser)" at bounding box center [216, 47] width 163 height 8
click at [135, 45] on input "Buy a large piece of furniture (e.g., couch, dining table, dresser)" at bounding box center [128, 46] width 13 height 13
checkbox input "true"
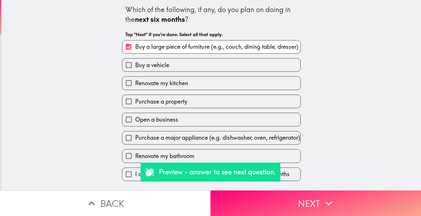
click at [204, 64] on label "Buy a vehicle" at bounding box center [211, 64] width 178 height 13
click at [135, 64] on input "Buy a vehicle" at bounding box center [128, 64] width 13 height 13
checkbox input "true"
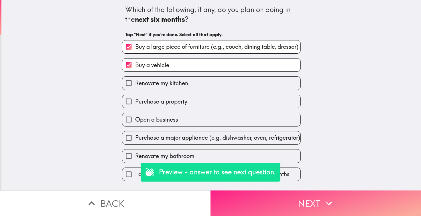
click at [294, 195] on button "Next" at bounding box center [315, 202] width 210 height 25
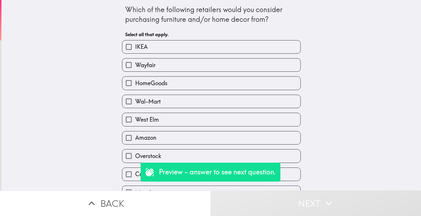
click at [218, 65] on label "Wayfair" at bounding box center [211, 64] width 178 height 13
click at [135, 65] on input "Wayfair" at bounding box center [128, 64] width 13 height 13
checkbox input "true"
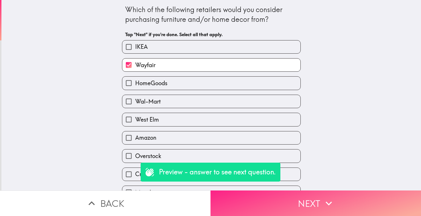
click at [283, 196] on button "Next" at bounding box center [315, 202] width 210 height 25
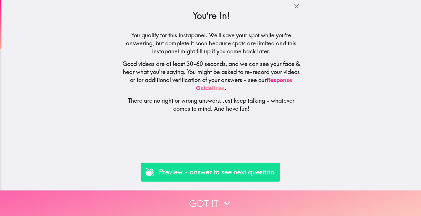
click at [233, 203] on icon "button" at bounding box center [227, 203] width 13 height 13
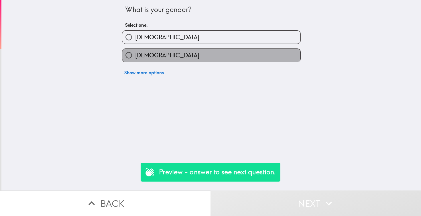
click at [174, 50] on label "[DEMOGRAPHIC_DATA]" at bounding box center [211, 55] width 178 height 13
click at [135, 50] on input "[DEMOGRAPHIC_DATA]" at bounding box center [128, 55] width 13 height 13
radio input "true"
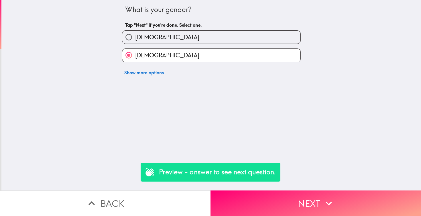
click at [211, 55] on button "[DEMOGRAPHIC_DATA]" at bounding box center [211, 55] width 178 height 13
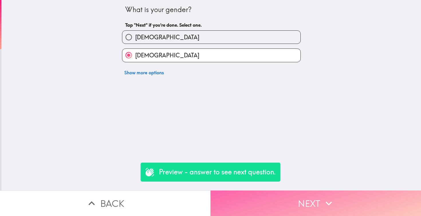
click at [262, 204] on button "Next" at bounding box center [315, 202] width 210 height 25
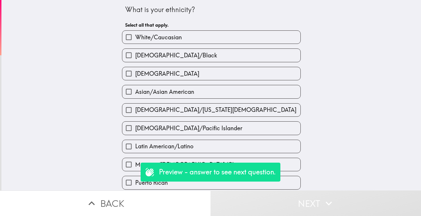
click at [175, 39] on span "White/Caucasian" at bounding box center [158, 37] width 47 height 8
click at [135, 39] on input "White/Caucasian" at bounding box center [128, 37] width 13 height 13
checkbox input "true"
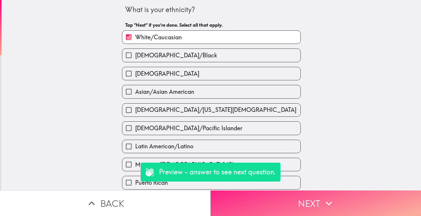
click at [267, 202] on button "Next" at bounding box center [315, 202] width 210 height 25
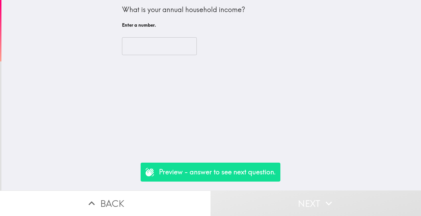
click at [173, 45] on input "number" at bounding box center [159, 46] width 75 height 18
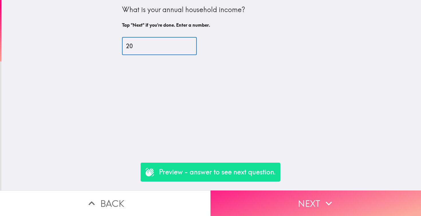
type input "20"
click at [309, 208] on button "Next" at bounding box center [315, 202] width 210 height 25
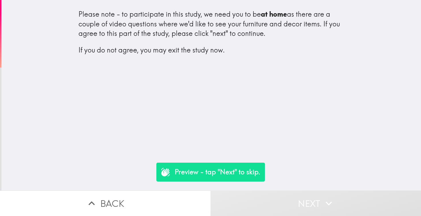
click at [225, 174] on p "Preview - tap "Next" to skip." at bounding box center [218, 172] width 86 height 10
click at [273, 200] on button "Next" at bounding box center [315, 202] width 210 height 25
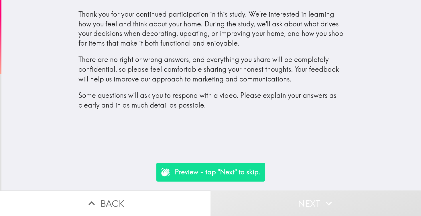
click at [273, 200] on button "Next" at bounding box center [315, 202] width 210 height 25
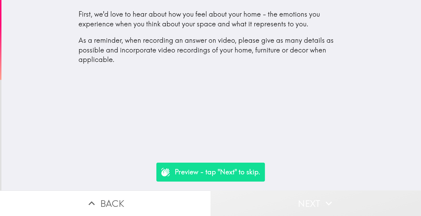
click at [273, 200] on button "Next" at bounding box center [315, 202] width 210 height 25
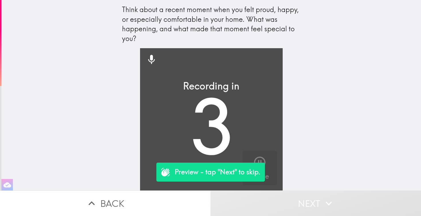
click at [222, 107] on video "button" at bounding box center [211, 119] width 143 height 143
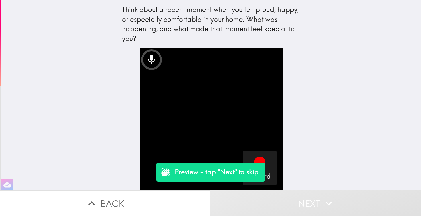
click at [269, 124] on video "button" at bounding box center [211, 119] width 143 height 143
click at [223, 101] on video "button" at bounding box center [211, 119] width 143 height 143
click at [150, 55] on icon at bounding box center [151, 59] width 7 height 9
click at [228, 133] on video "button" at bounding box center [211, 119] width 143 height 143
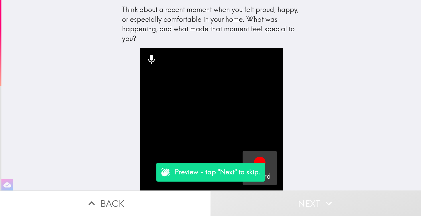
click at [252, 155] on div "Record" at bounding box center [259, 168] width 23 height 26
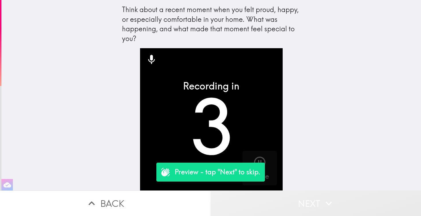
click at [291, 204] on button "Next" at bounding box center [315, 202] width 210 height 25
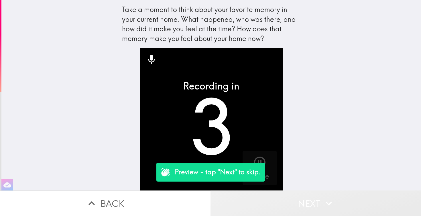
click at [291, 204] on button "Next" at bounding box center [315, 202] width 210 height 25
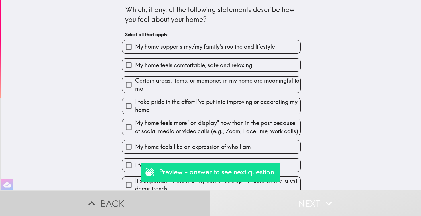
click at [120, 198] on button "Back" at bounding box center [105, 202] width 210 height 25
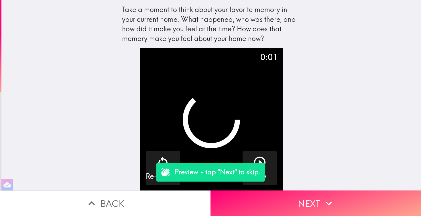
click at [120, 198] on button "Back" at bounding box center [105, 202] width 210 height 25
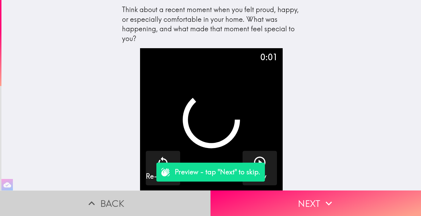
click at [120, 198] on button "Back" at bounding box center [105, 202] width 210 height 25
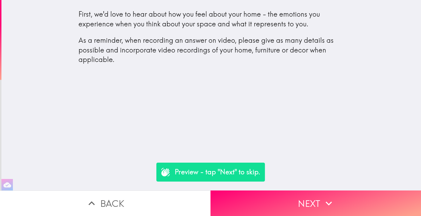
click at [120, 198] on button "Back" at bounding box center [105, 202] width 210 height 25
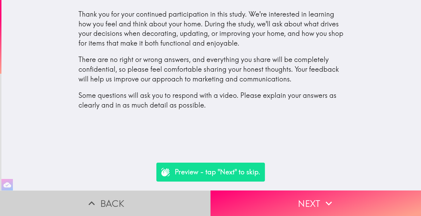
click at [120, 198] on button "Back" at bounding box center [105, 202] width 210 height 25
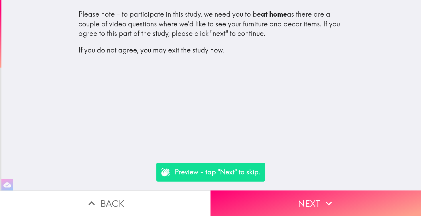
click at [120, 198] on button "Back" at bounding box center [105, 202] width 210 height 25
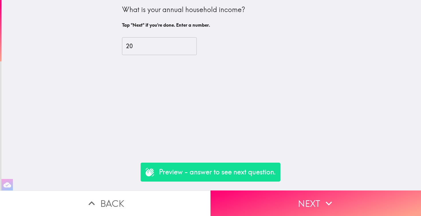
click at [120, 198] on button "Back" at bounding box center [105, 202] width 210 height 25
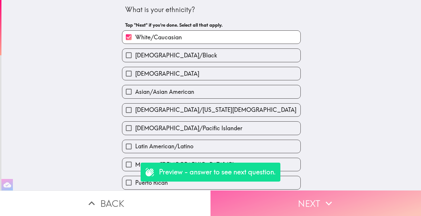
click at [265, 199] on button "Next" at bounding box center [315, 202] width 210 height 25
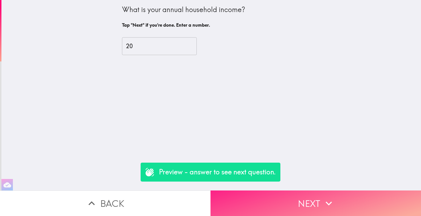
click at [285, 197] on button "Next" at bounding box center [315, 202] width 210 height 25
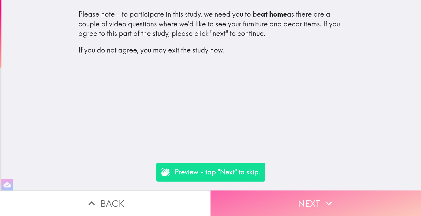
click at [300, 212] on button "Next" at bounding box center [315, 202] width 210 height 25
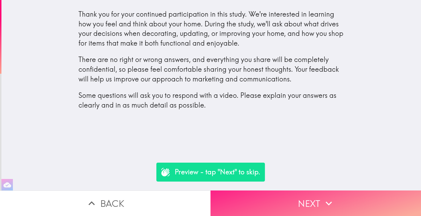
click at [300, 212] on button "Next" at bounding box center [315, 202] width 210 height 25
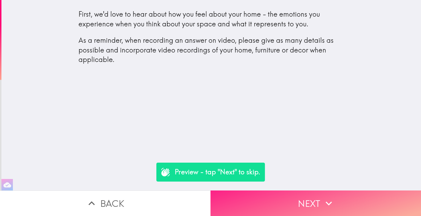
click at [311, 198] on button "Next" at bounding box center [315, 202] width 210 height 25
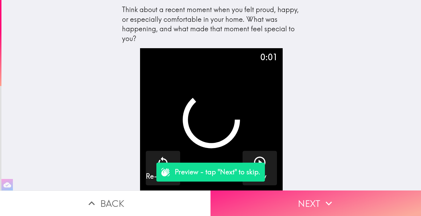
click at [310, 198] on button "Next" at bounding box center [315, 202] width 210 height 25
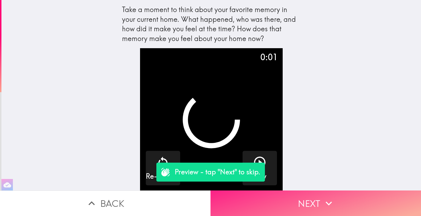
click at [310, 198] on button "Next" at bounding box center [315, 202] width 210 height 25
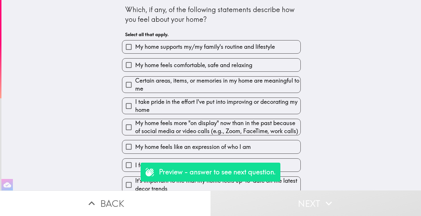
click at [310, 198] on button "Next" at bounding box center [315, 202] width 210 height 25
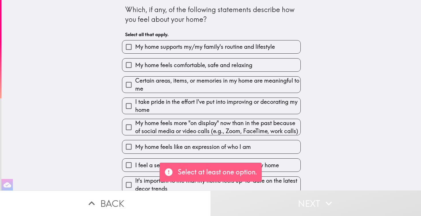
click at [173, 48] on span "My home supports my/my family's routine and lifestyle" at bounding box center [205, 47] width 140 height 8
click at [135, 48] on input "My home supports my/my family's routine and lifestyle" at bounding box center [128, 46] width 13 height 13
checkbox input "true"
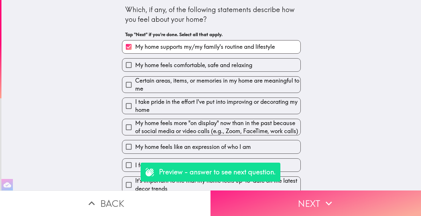
click at [292, 197] on button "Next" at bounding box center [315, 202] width 210 height 25
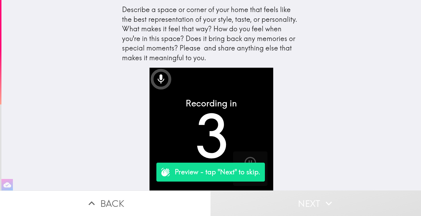
click at [294, 198] on button "Next" at bounding box center [315, 202] width 210 height 25
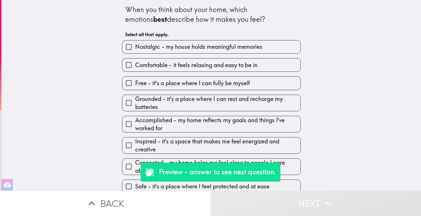
click at [216, 83] on span "Free - it's a place where I can fully be myself" at bounding box center [192, 83] width 115 height 8
click at [135, 83] on input "Free - it's a place where I can fully be myself" at bounding box center [128, 82] width 13 height 13
checkbox input "true"
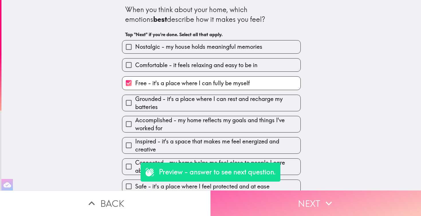
click at [304, 198] on button "Next" at bounding box center [315, 202] width 210 height 25
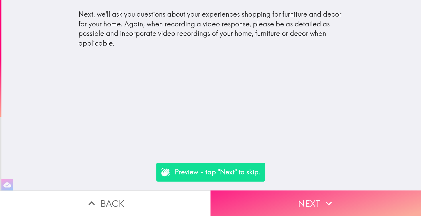
click at [289, 202] on button "Next" at bounding box center [315, 202] width 210 height 25
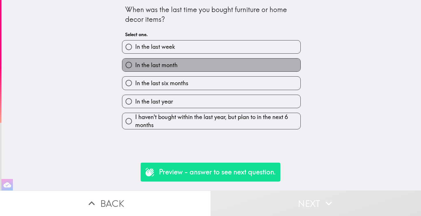
click at [190, 68] on label "In the last month" at bounding box center [211, 64] width 178 height 13
click at [135, 68] on input "In the last month" at bounding box center [128, 64] width 13 height 13
radio input "true"
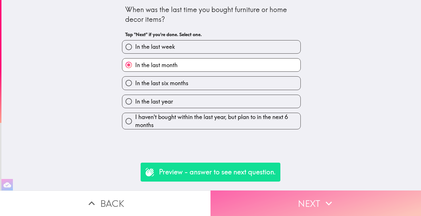
click at [272, 203] on button "Next" at bounding box center [315, 202] width 210 height 25
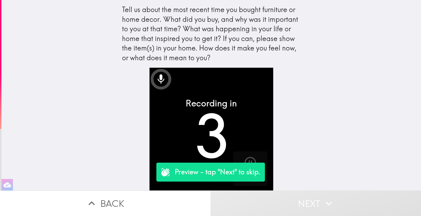
click at [299, 204] on button "Next" at bounding box center [315, 202] width 210 height 25
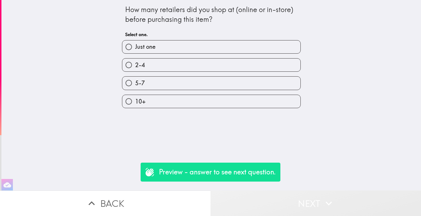
click at [299, 204] on button "Next" at bounding box center [315, 202] width 210 height 25
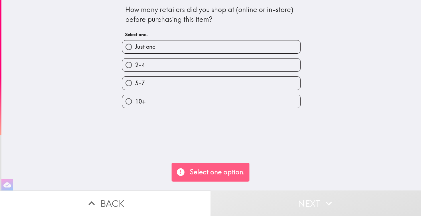
click at [196, 75] on div "5-7" at bounding box center [208, 81] width 183 height 18
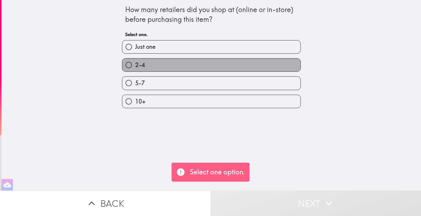
click at [224, 60] on label "2-4" at bounding box center [211, 64] width 178 height 13
click at [135, 60] on input "2-4" at bounding box center [128, 64] width 13 height 13
radio input "true"
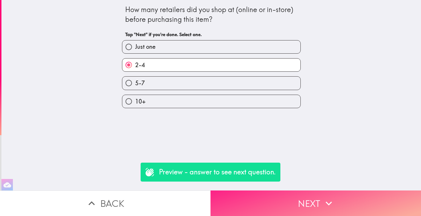
click at [306, 205] on button "Next" at bounding box center [315, 202] width 210 height 25
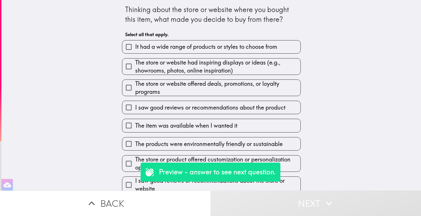
click at [222, 70] on span "The store or website had inspiring displays or ideas (e.g., showrooms, photos, …" at bounding box center [217, 66] width 165 height 16
click at [135, 70] on input "The store or website had inspiring displays or ideas (e.g., showrooms, photos, …" at bounding box center [128, 66] width 13 height 13
checkbox input "true"
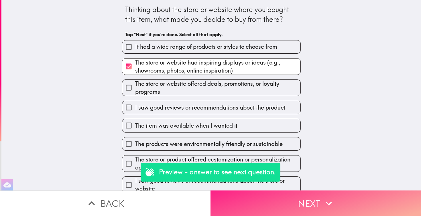
click at [300, 197] on button "Next" at bounding box center [315, 202] width 210 height 25
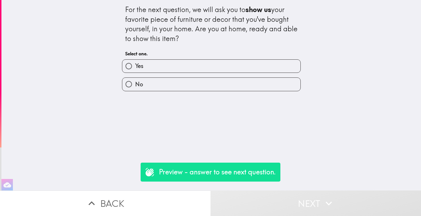
click at [214, 63] on label "Yes" at bounding box center [211, 66] width 178 height 13
click at [135, 63] on input "Yes" at bounding box center [128, 66] width 13 height 13
radio input "true"
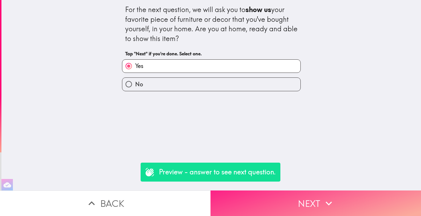
click at [309, 207] on button "Next" at bounding box center [315, 202] width 210 height 25
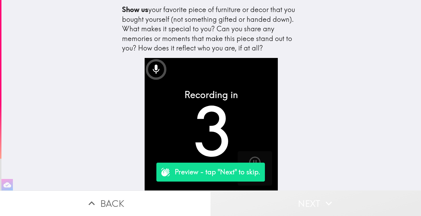
click at [303, 200] on button "Next" at bounding box center [315, 202] width 210 height 25
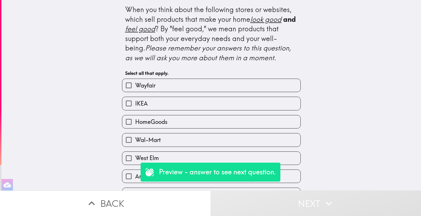
click at [252, 125] on label "HomeGoods" at bounding box center [211, 121] width 178 height 13
click at [135, 125] on input "HomeGoods" at bounding box center [128, 121] width 13 height 13
checkbox input "true"
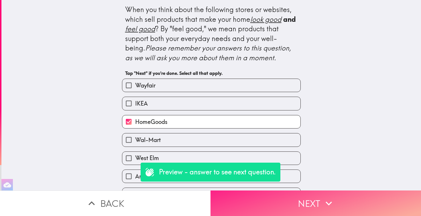
click at [321, 202] on button "Next" at bounding box center [315, 202] width 210 height 25
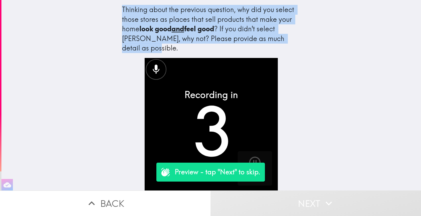
drag, startPoint x: 151, startPoint y: 50, endPoint x: 119, endPoint y: 10, distance: 51.6
click at [119, 10] on div "Thinking about the previous question, why did you select those stores as places…" at bounding box center [210, 95] width 419 height 190
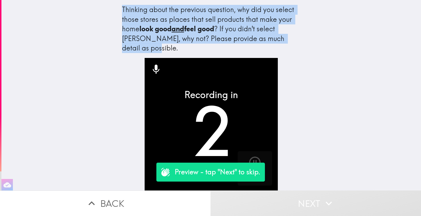
copy div "Thinking about the previous question, why did you select those stores as places…"
